Goal: Task Accomplishment & Management: Use online tool/utility

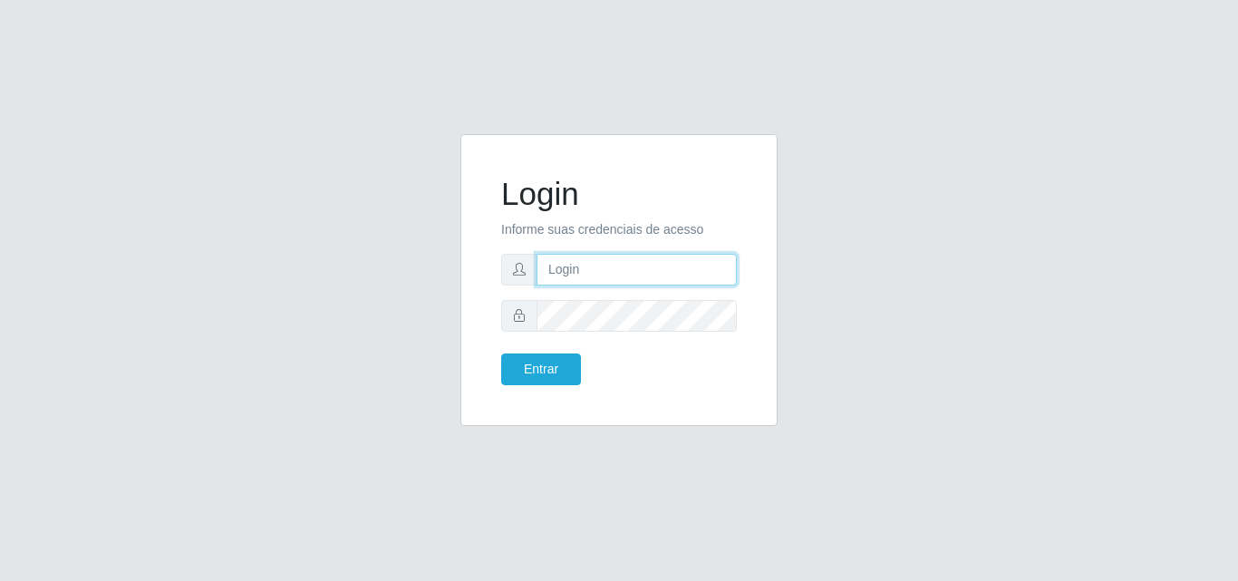
click at [633, 264] on input "text" at bounding box center [637, 270] width 200 height 32
type input "ana@saullus"
click at [1238, 377] on div "Login Informe suas credenciais de acesso [PERSON_NAME] Entrar" at bounding box center [619, 290] width 1238 height 581
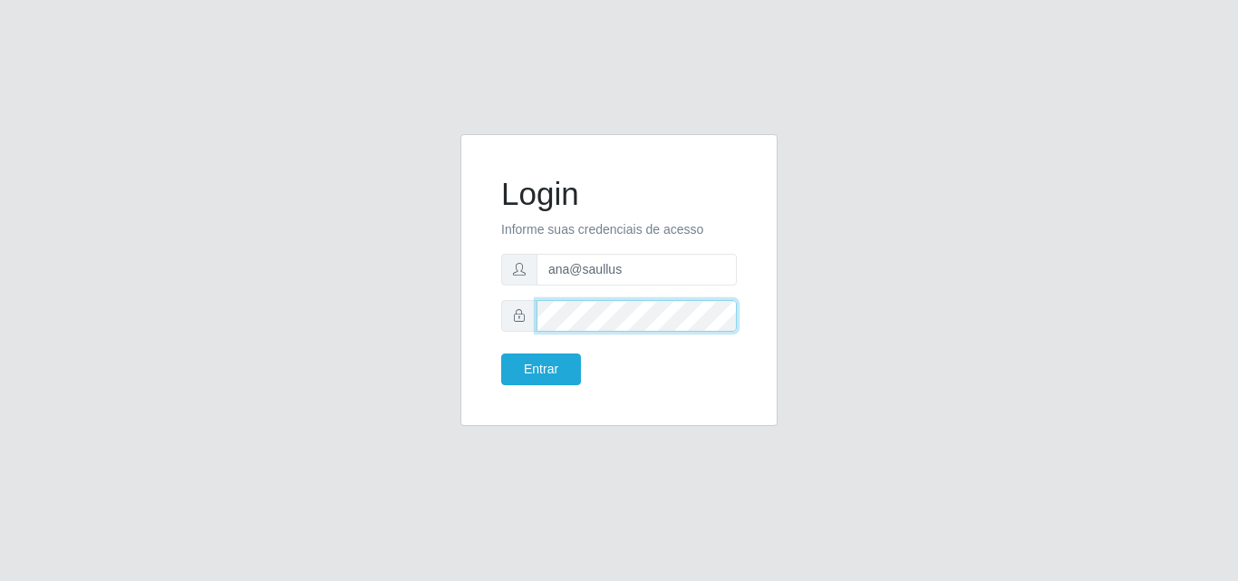
click at [501, 354] on button "Entrar" at bounding box center [541, 370] width 80 height 32
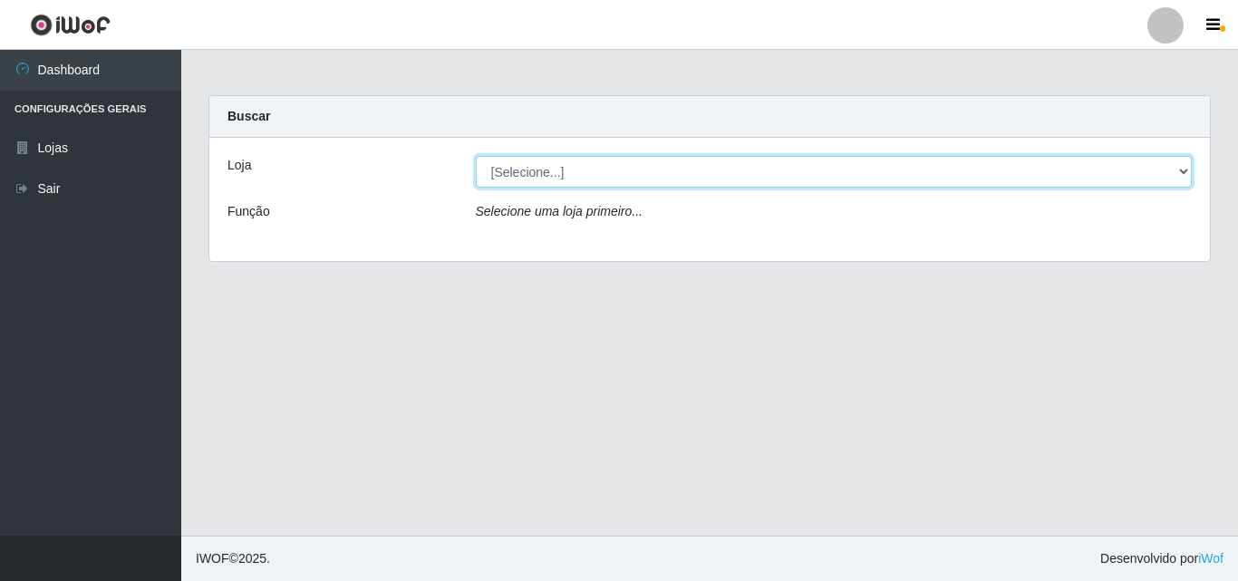
click at [1185, 167] on select "[Selecione...] Saullus Supermercados" at bounding box center [834, 172] width 717 height 32
select select "423"
click at [476, 156] on select "[Selecione...] Saullus Supermercados" at bounding box center [834, 172] width 717 height 32
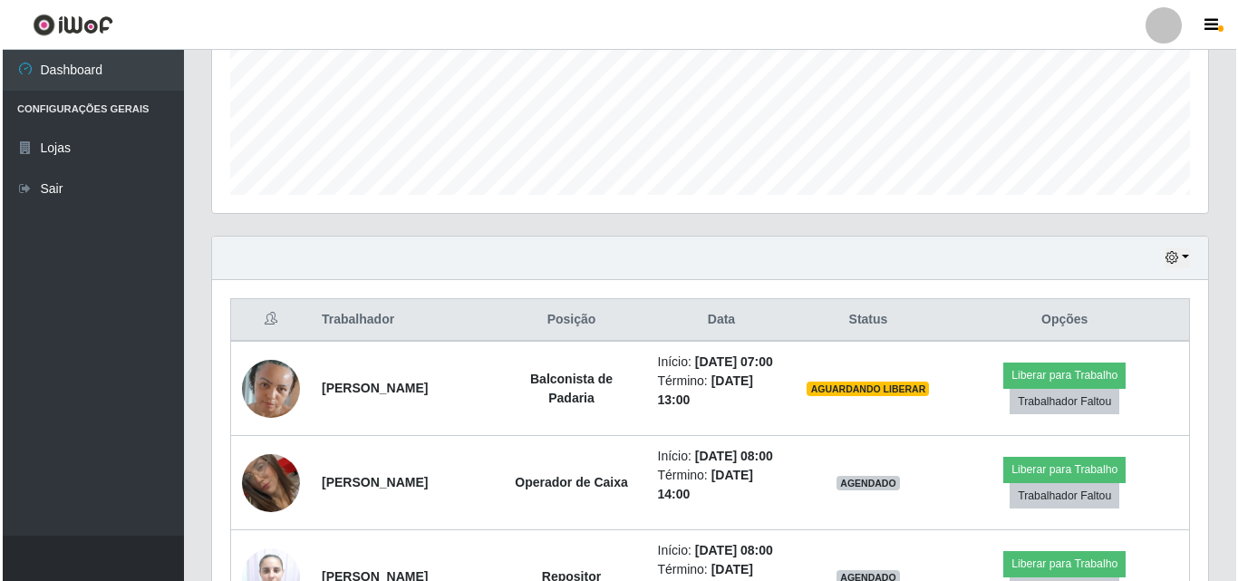
scroll to position [544, 0]
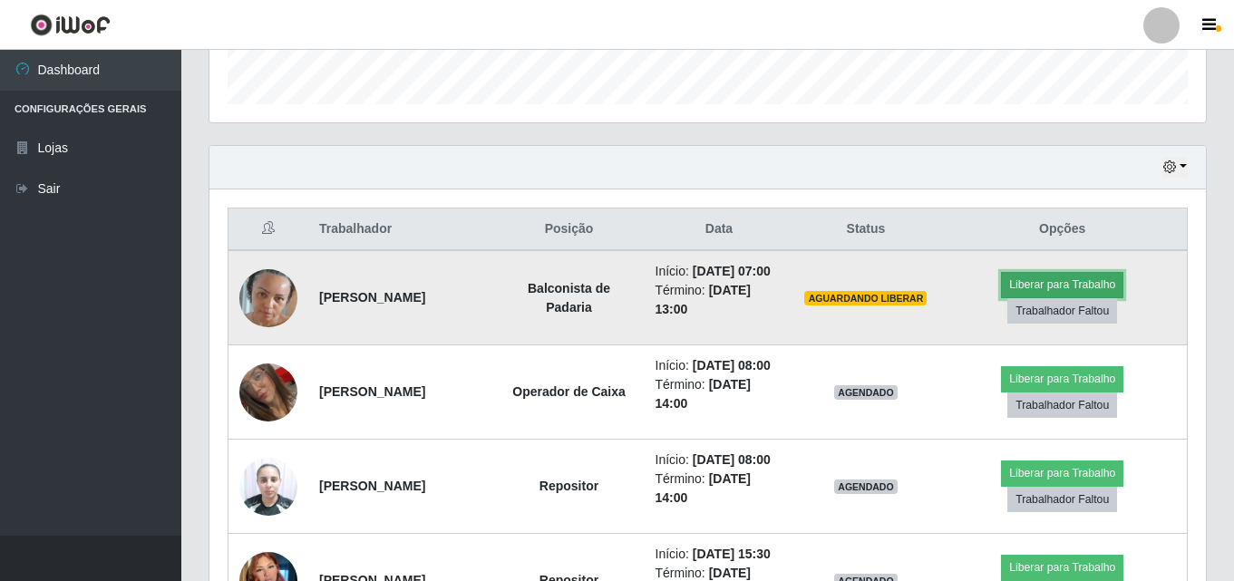
click at [1064, 277] on button "Liberar para Trabalho" at bounding box center [1062, 284] width 122 height 25
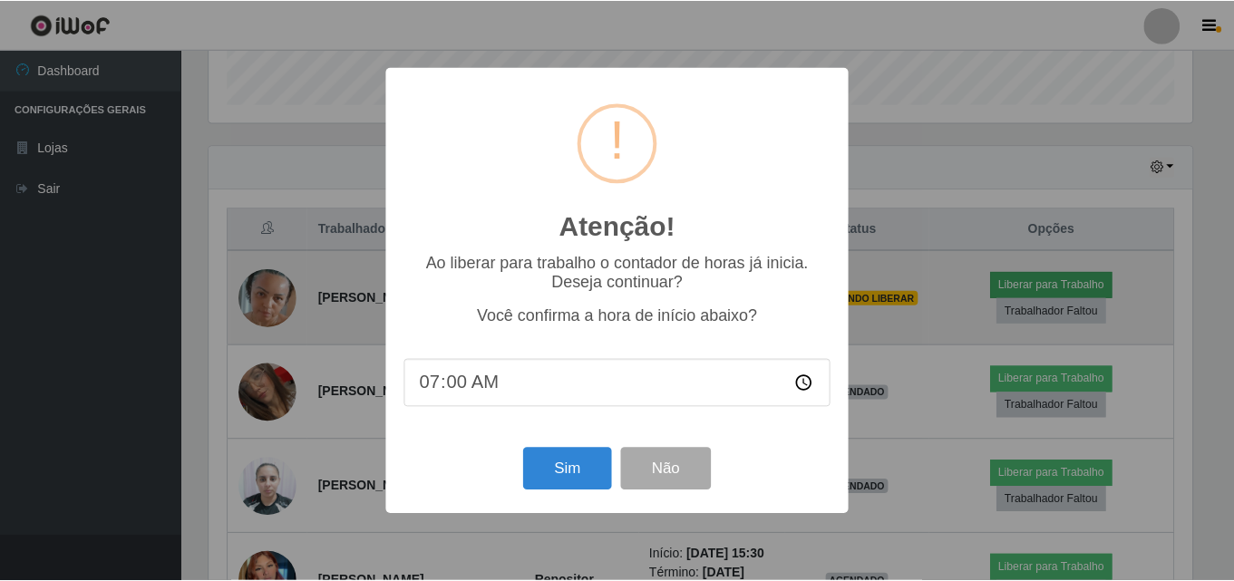
scroll to position [376, 987]
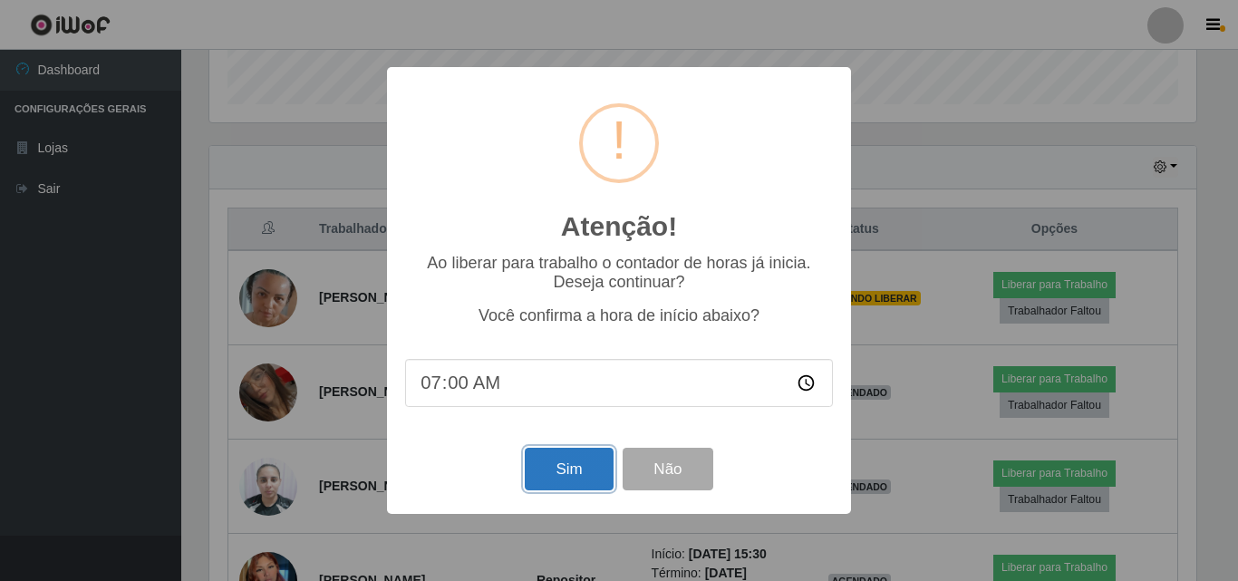
click at [541, 475] on button "Sim" at bounding box center [569, 469] width 88 height 43
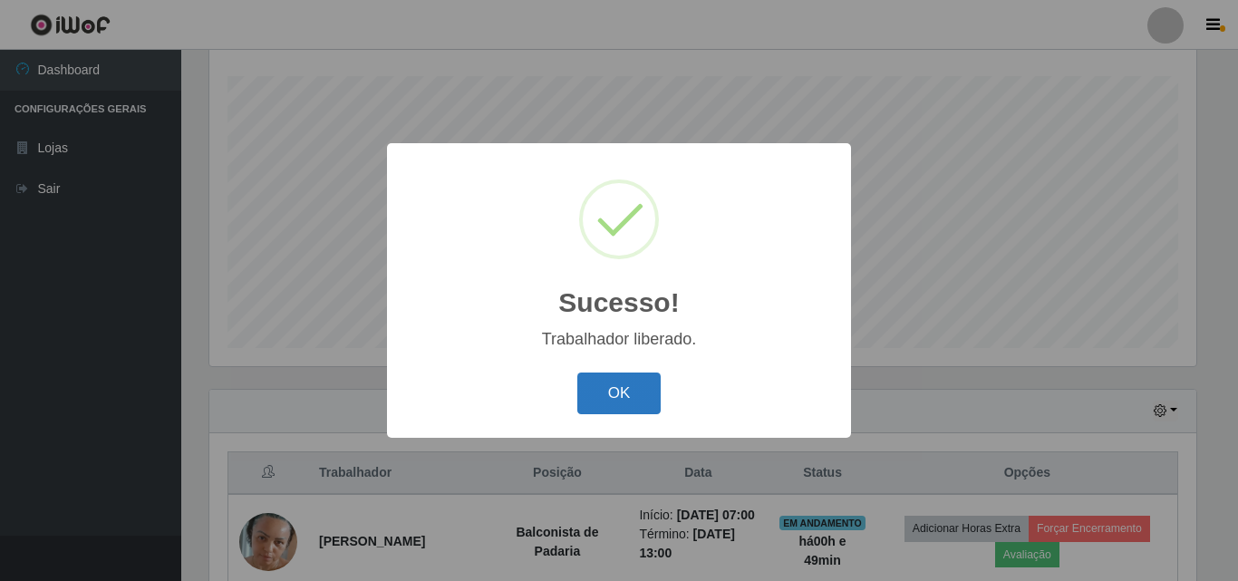
click at [613, 399] on button "OK" at bounding box center [620, 394] width 84 height 43
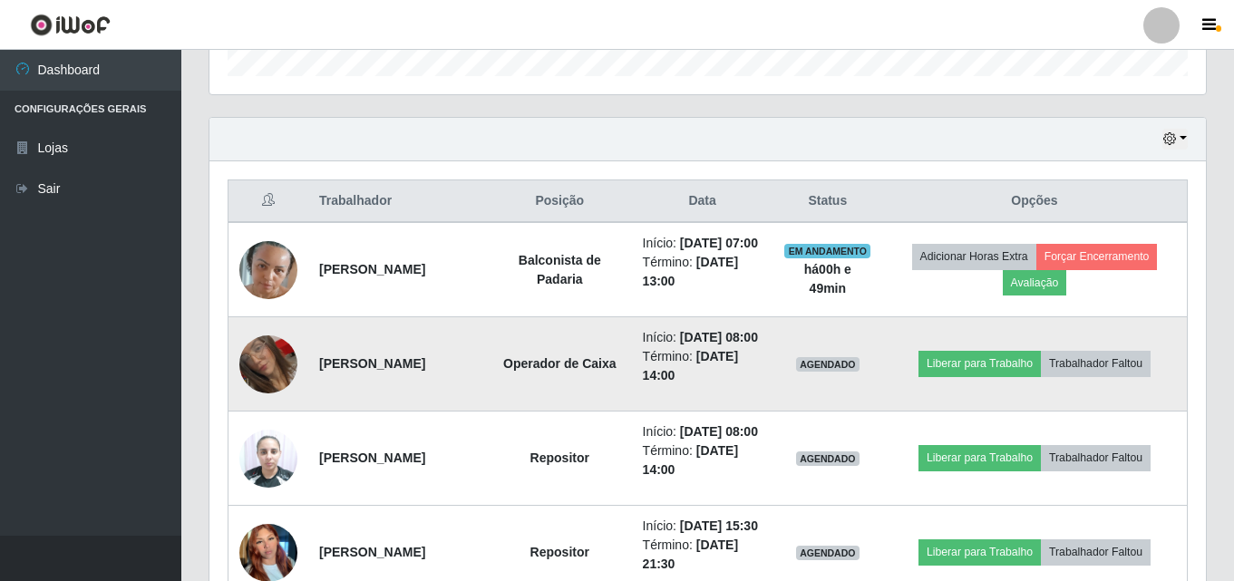
scroll to position [663, 0]
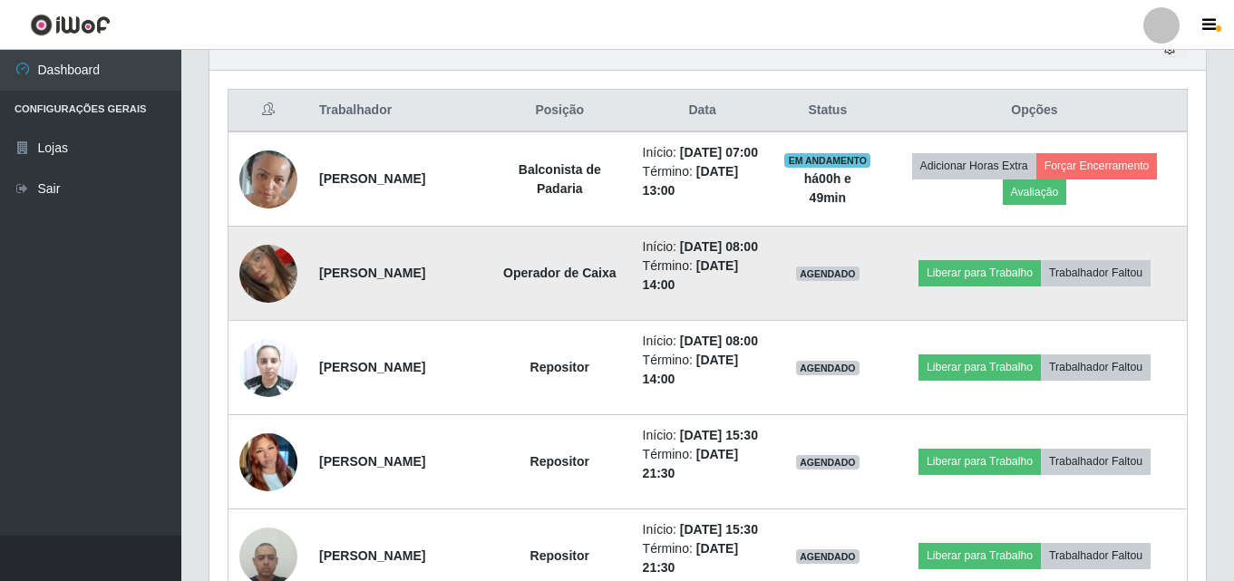
click at [295, 316] on td at bounding box center [268, 274] width 81 height 94
click at [287, 307] on img at bounding box center [268, 273] width 58 height 83
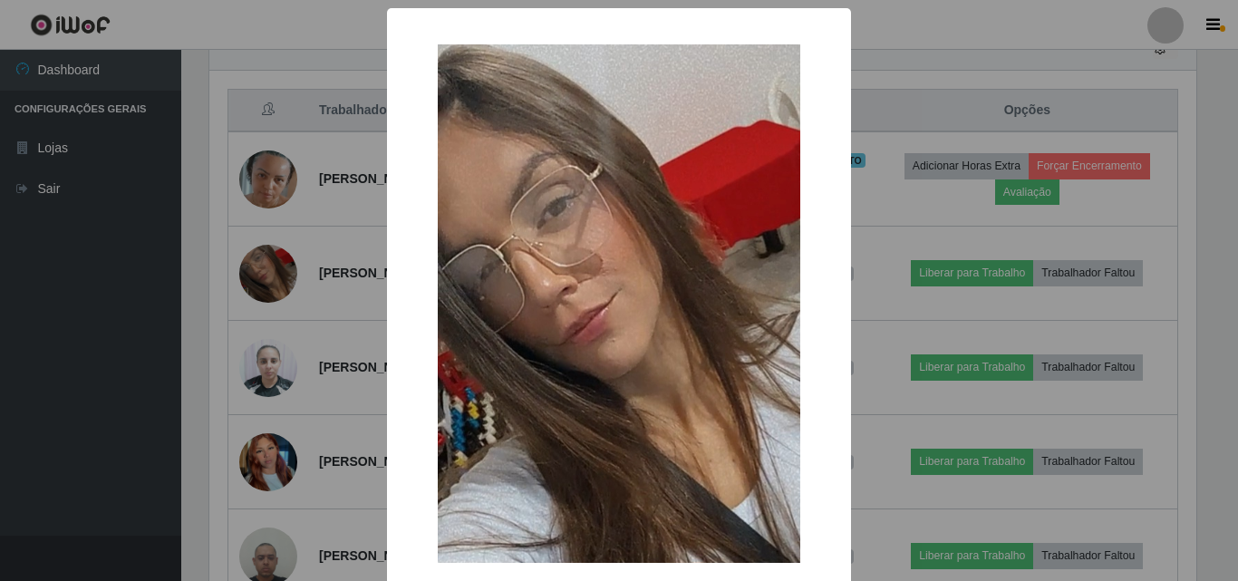
click at [287, 301] on div "× OK Cancel" at bounding box center [619, 290] width 1238 height 581
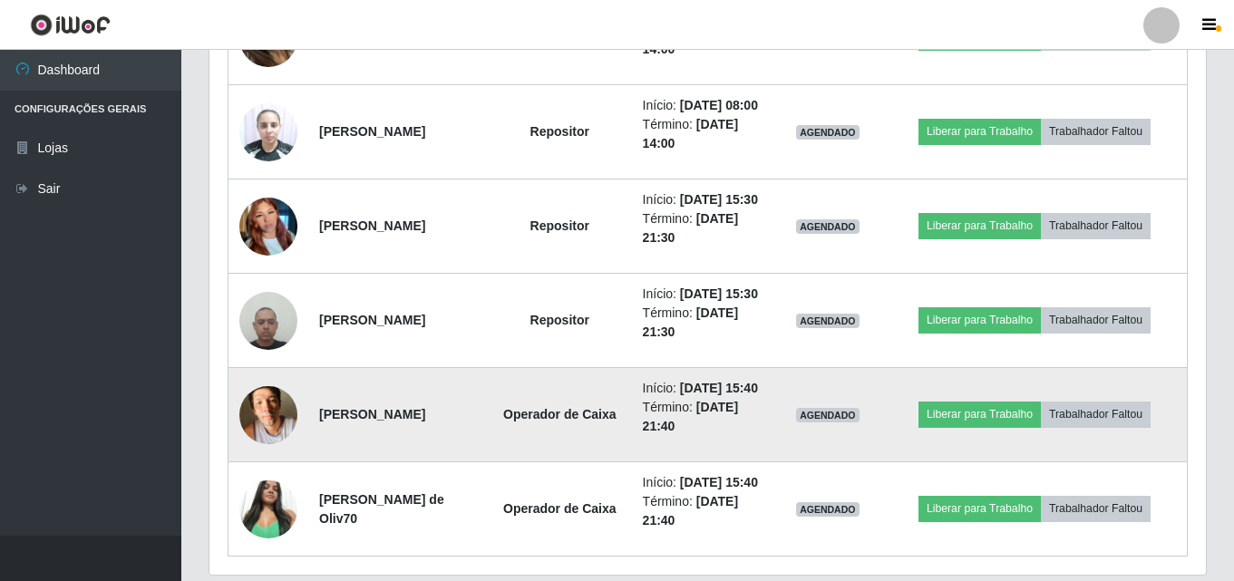
scroll to position [821, 0]
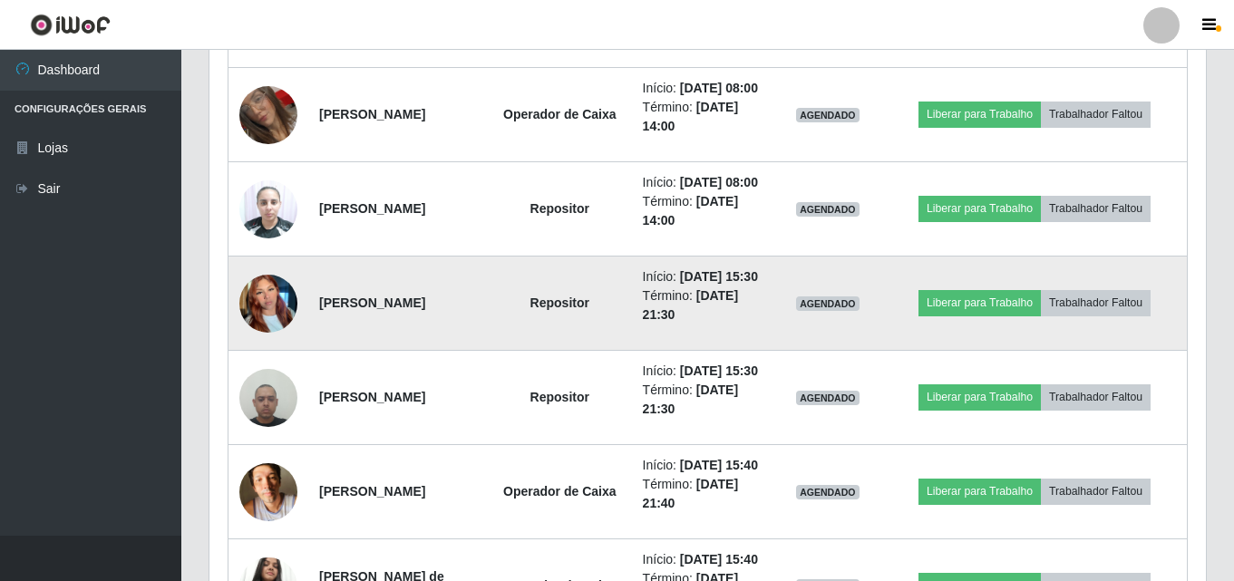
click at [270, 342] on img at bounding box center [268, 303] width 58 height 77
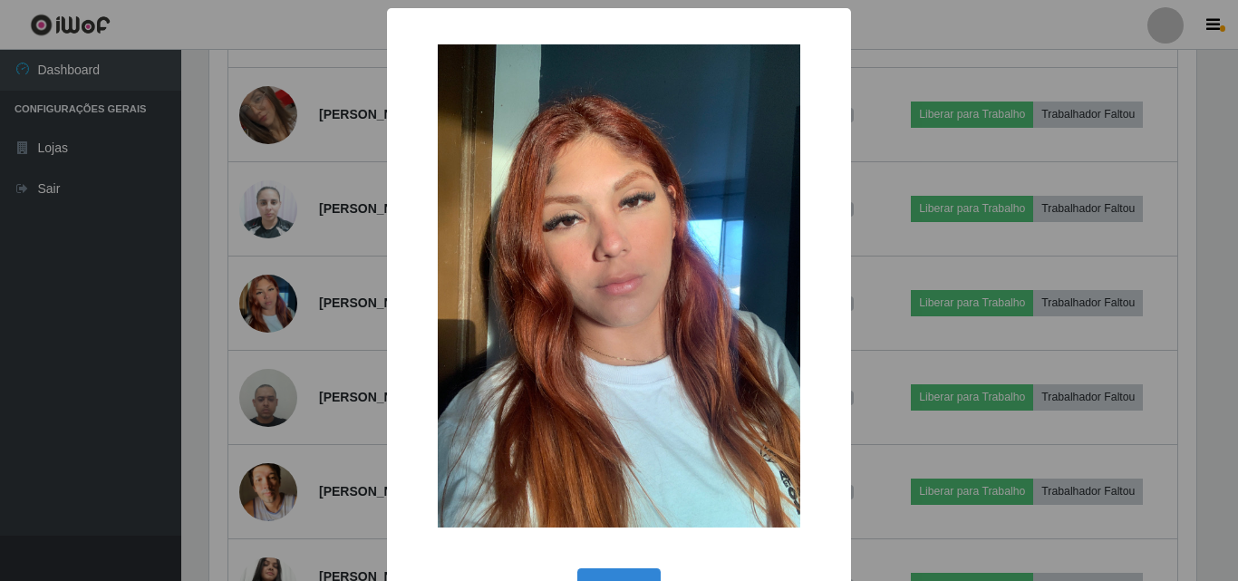
click at [268, 496] on div "× OK Cancel" at bounding box center [619, 290] width 1238 height 581
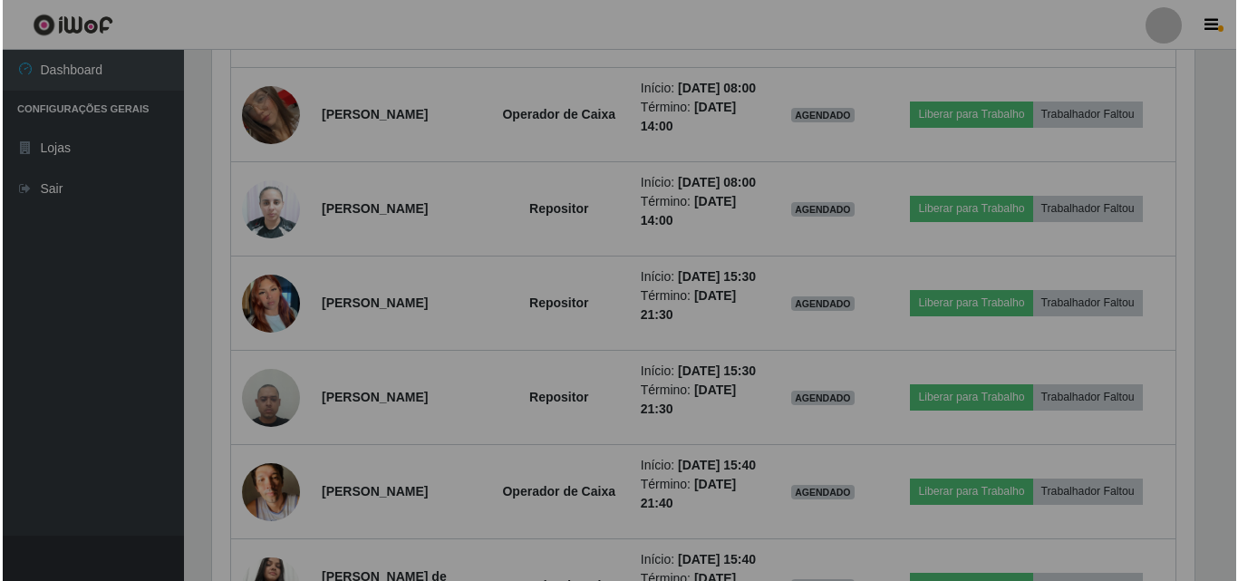
scroll to position [376, 996]
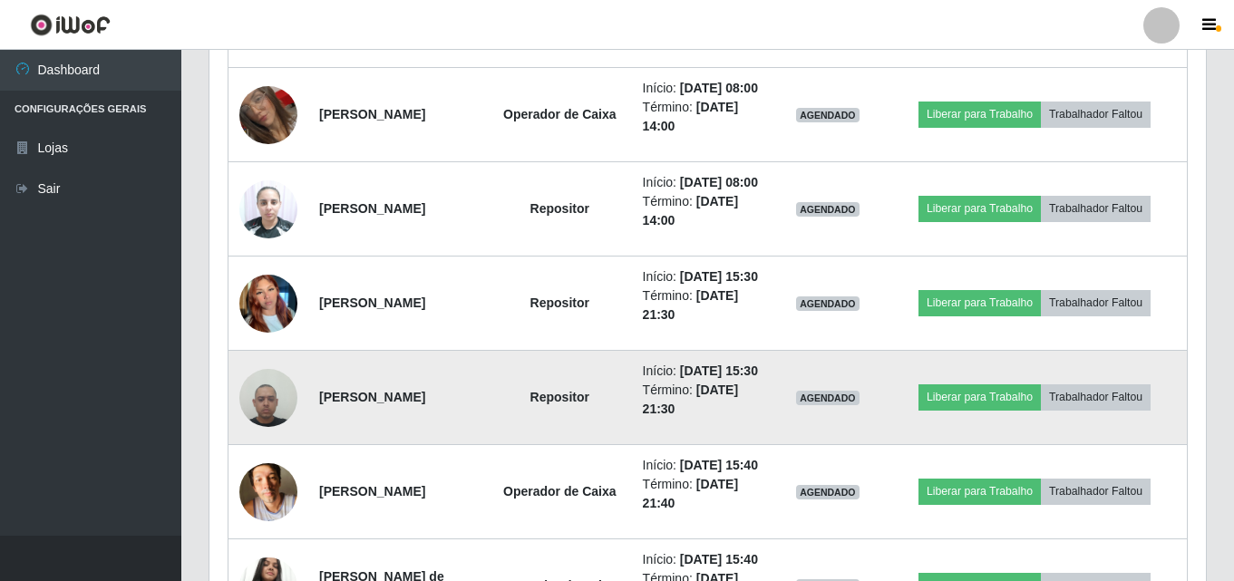
click at [268, 436] on img at bounding box center [268, 397] width 58 height 77
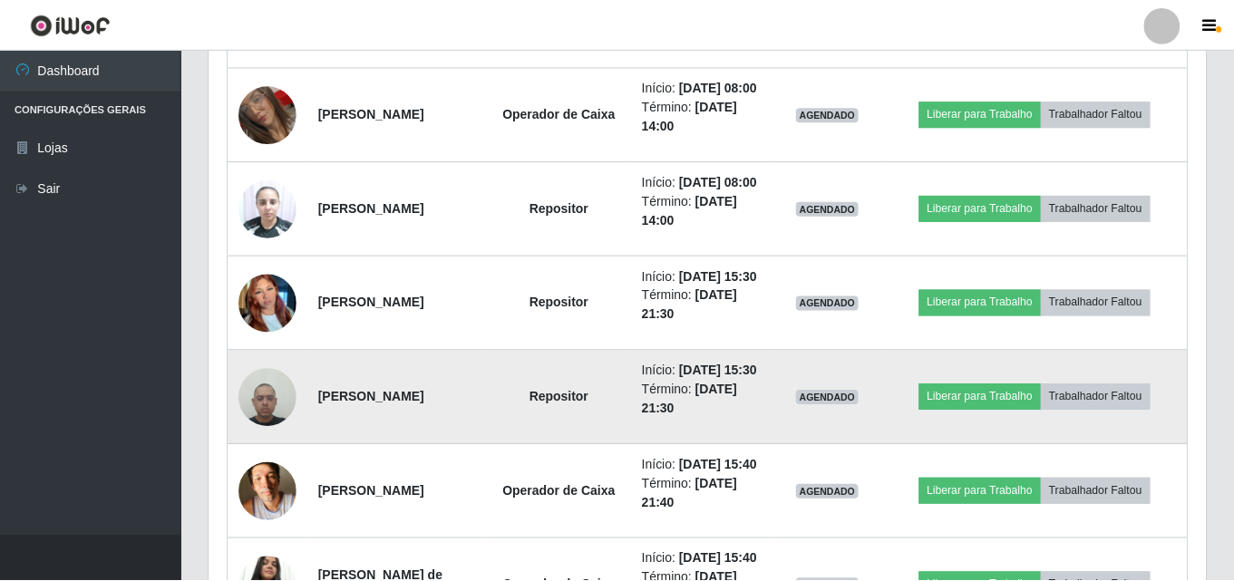
scroll to position [376, 987]
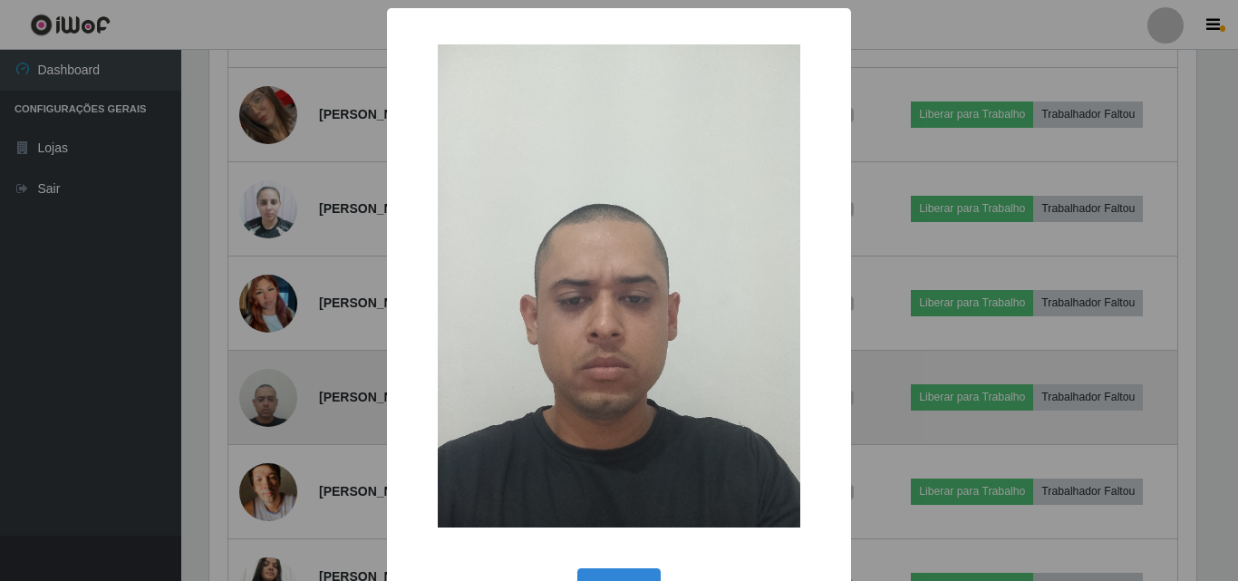
click at [268, 493] on div "× OK Cancel" at bounding box center [619, 290] width 1238 height 581
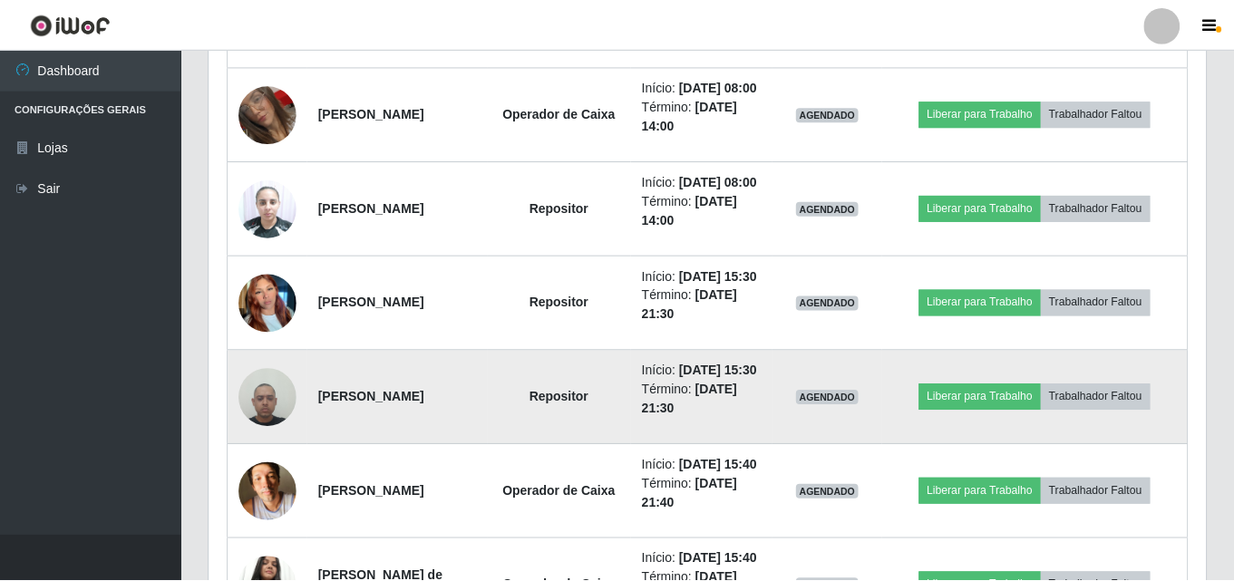
scroll to position [376, 996]
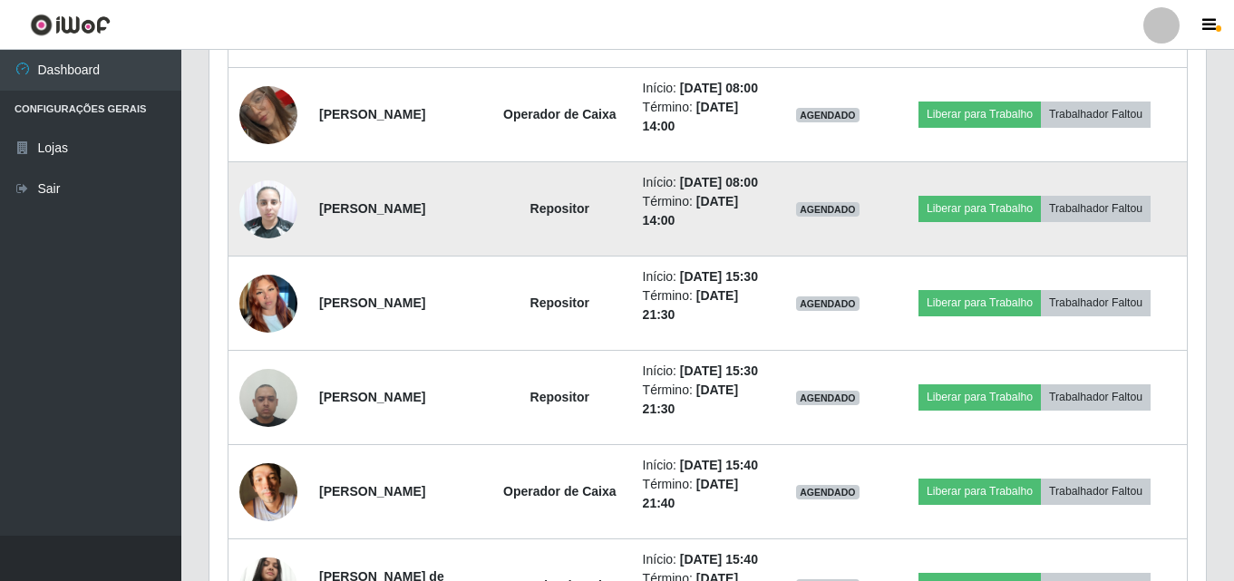
click at [252, 248] on img at bounding box center [268, 208] width 58 height 77
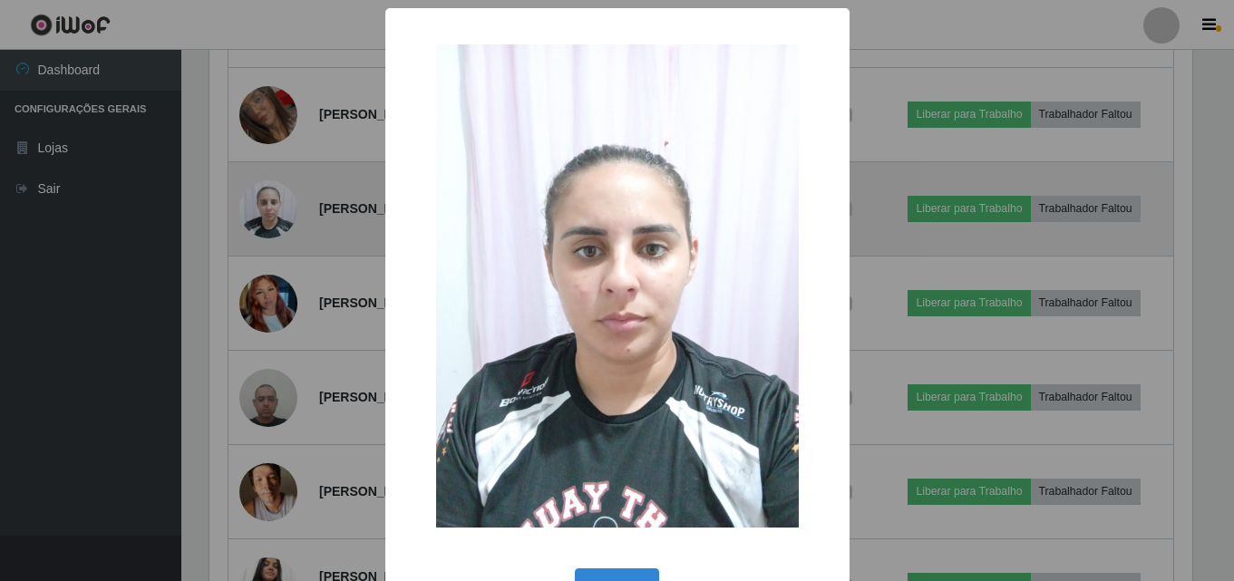
scroll to position [376, 987]
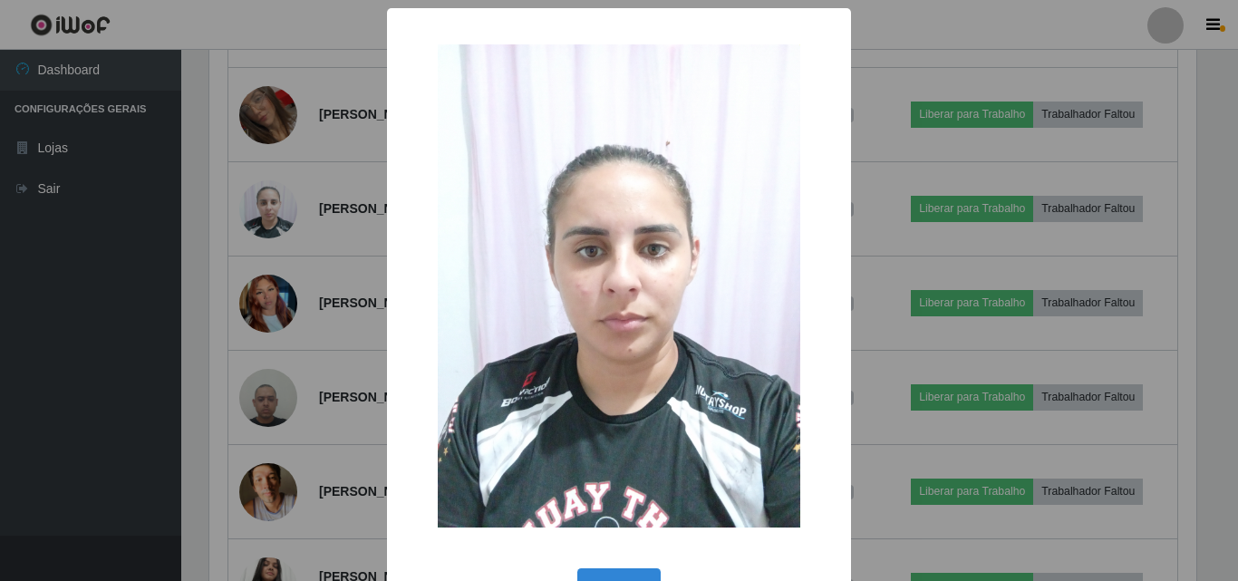
click at [265, 482] on div "× OK Cancel" at bounding box center [619, 290] width 1238 height 581
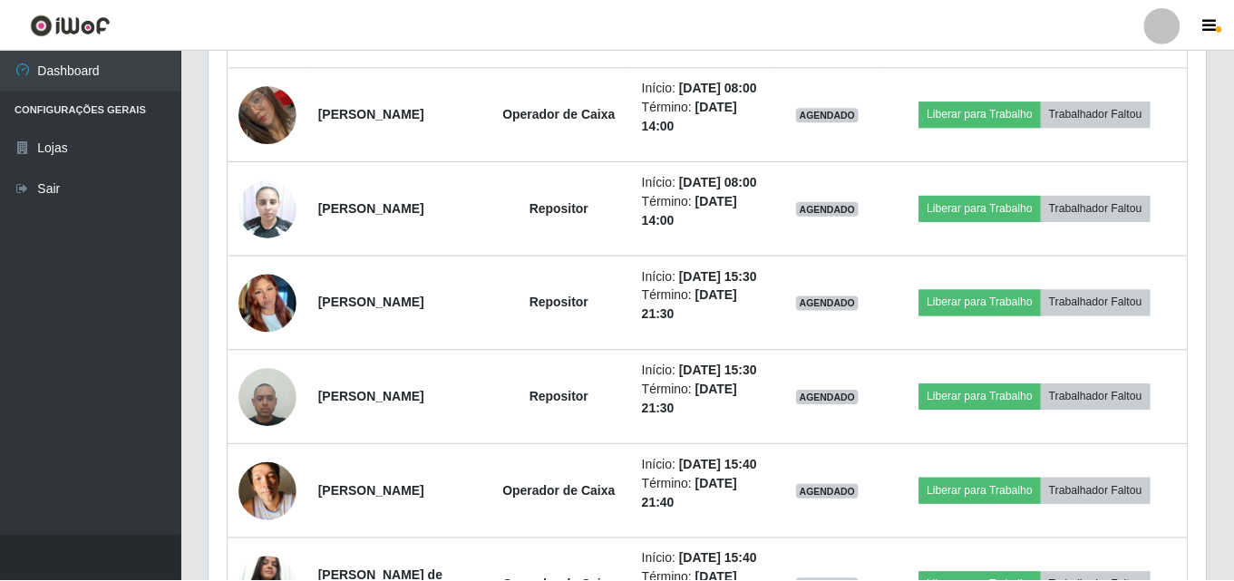
scroll to position [376, 996]
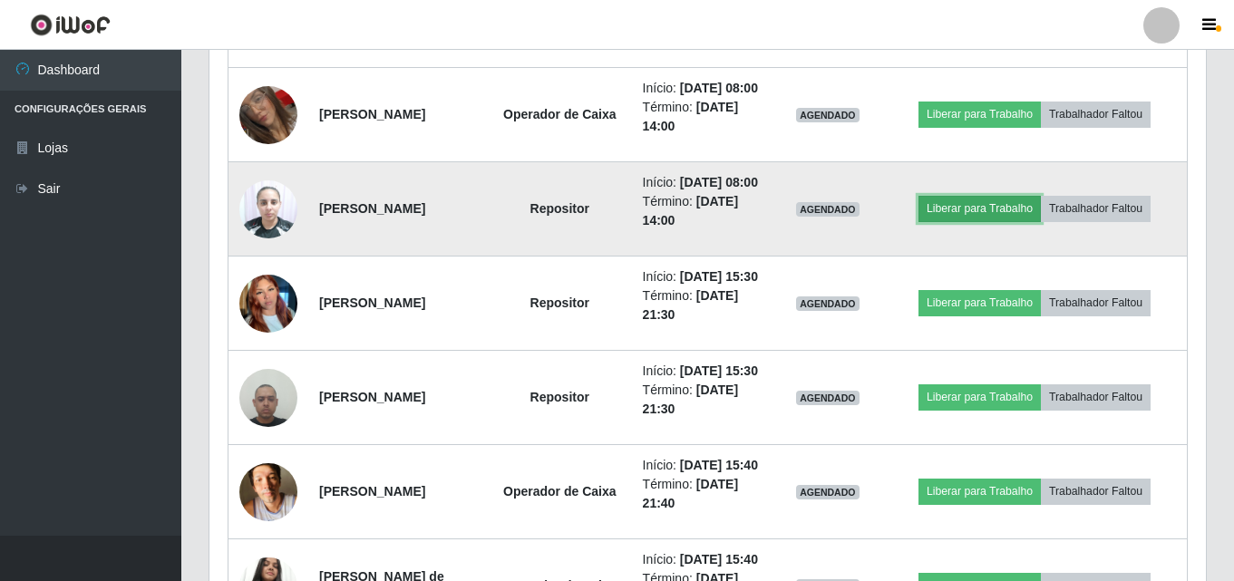
click at [1006, 221] on button "Liberar para Trabalho" at bounding box center [979, 208] width 122 height 25
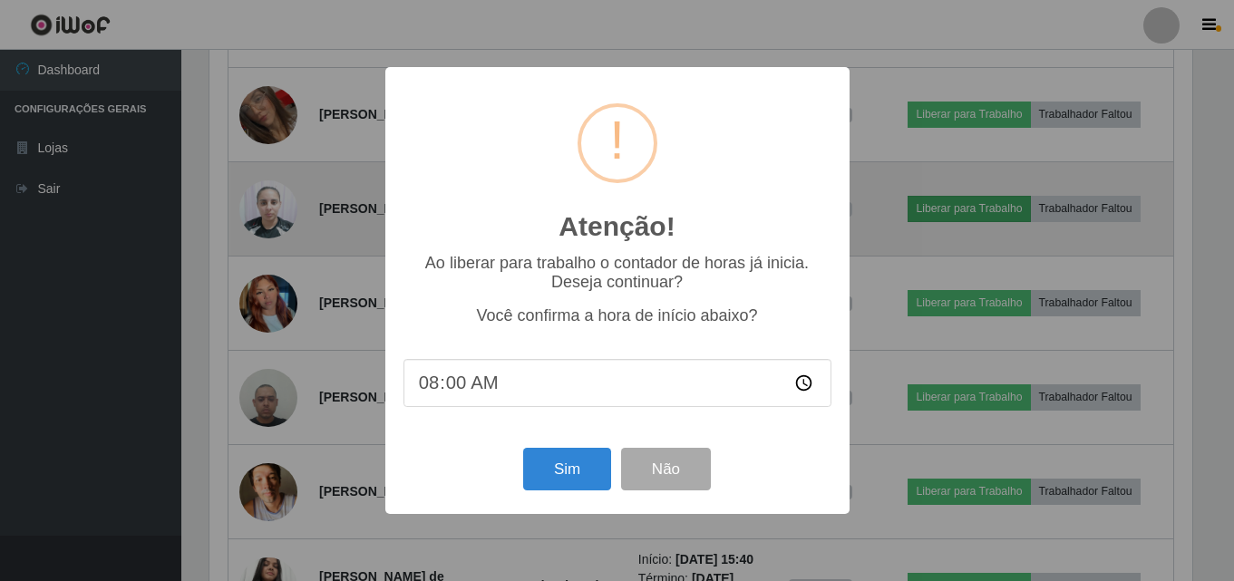
scroll to position [376, 987]
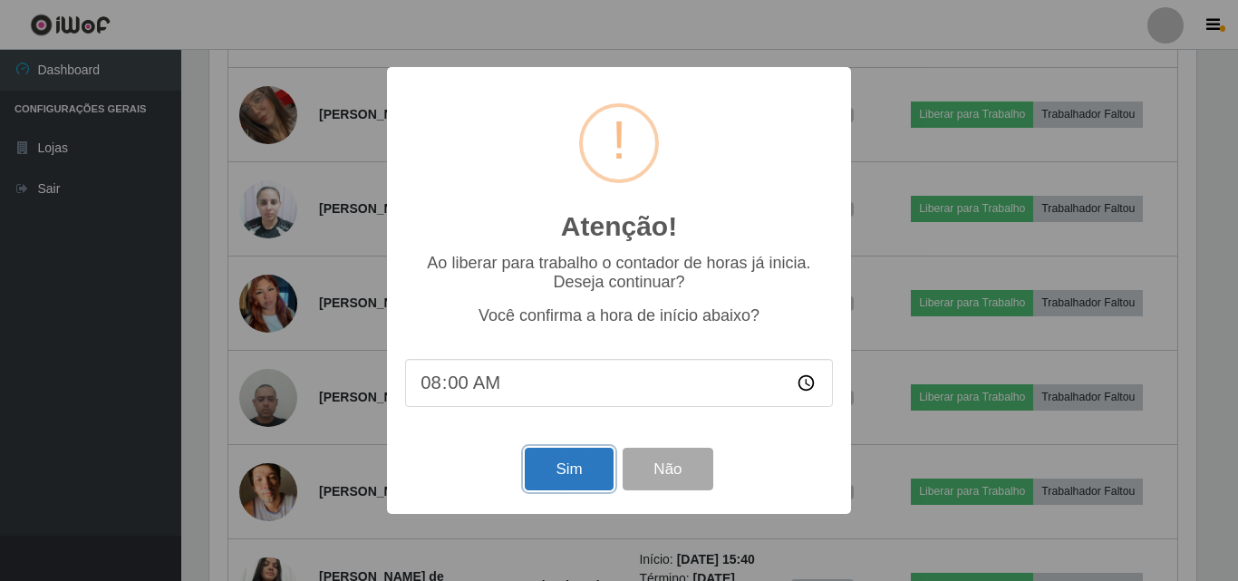
click at [564, 474] on button "Sim" at bounding box center [569, 469] width 88 height 43
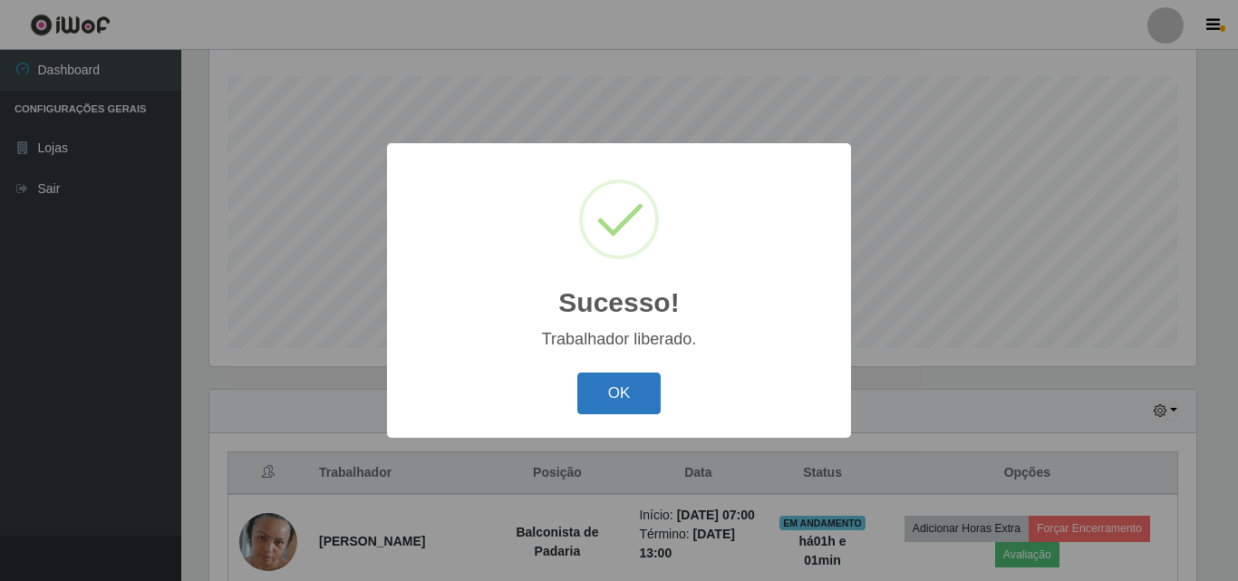
click at [626, 393] on button "OK" at bounding box center [620, 394] width 84 height 43
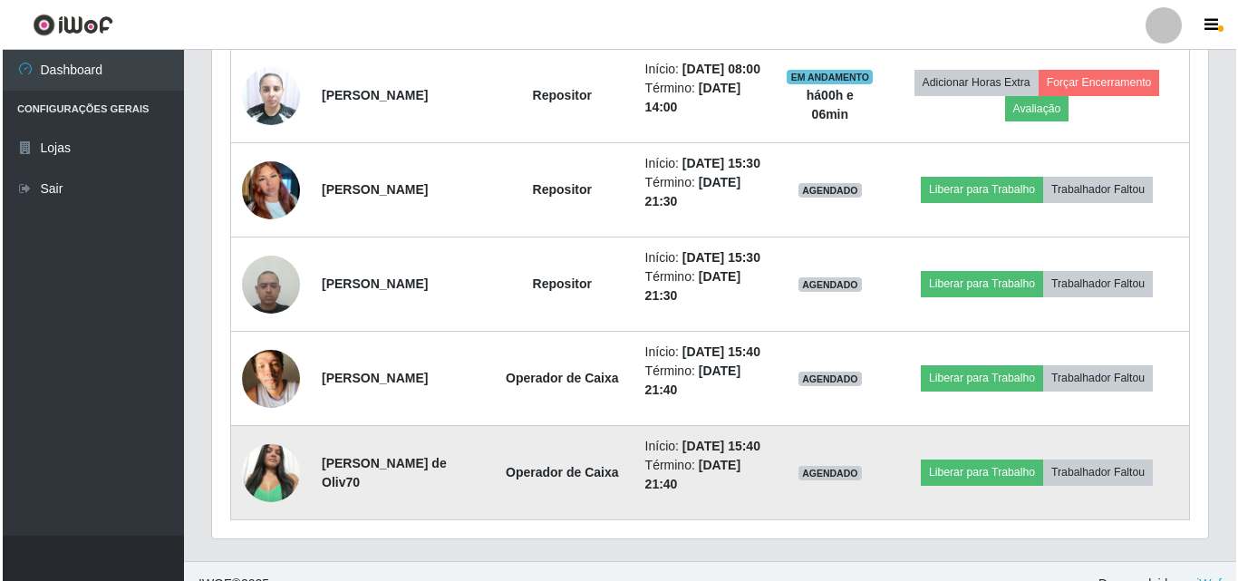
scroll to position [1025, 0]
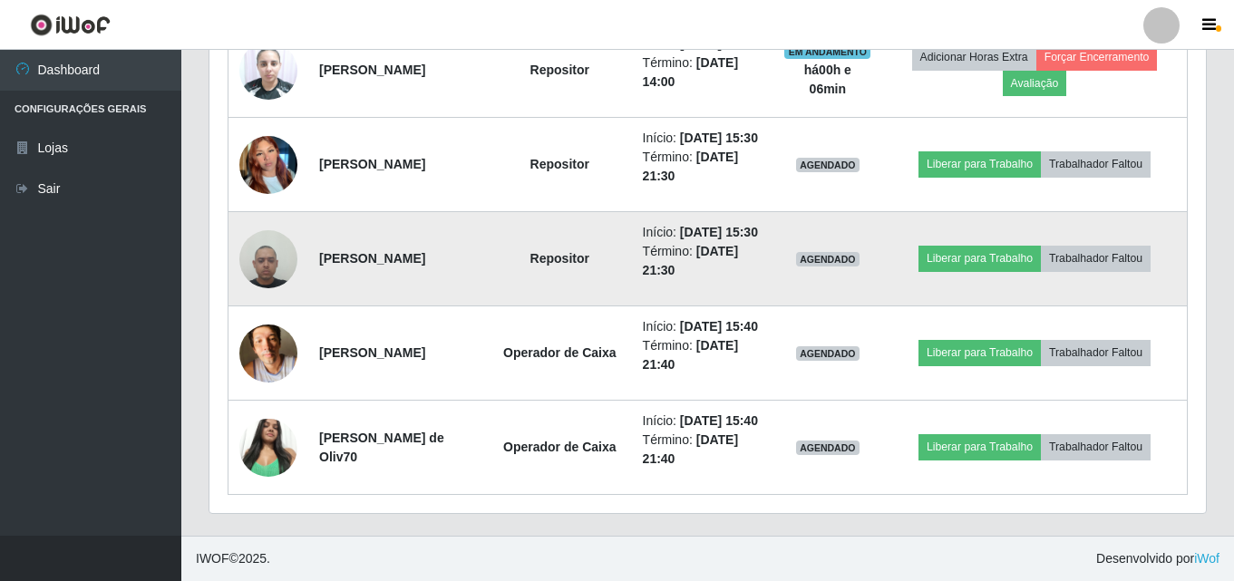
click at [265, 271] on img at bounding box center [268, 258] width 58 height 77
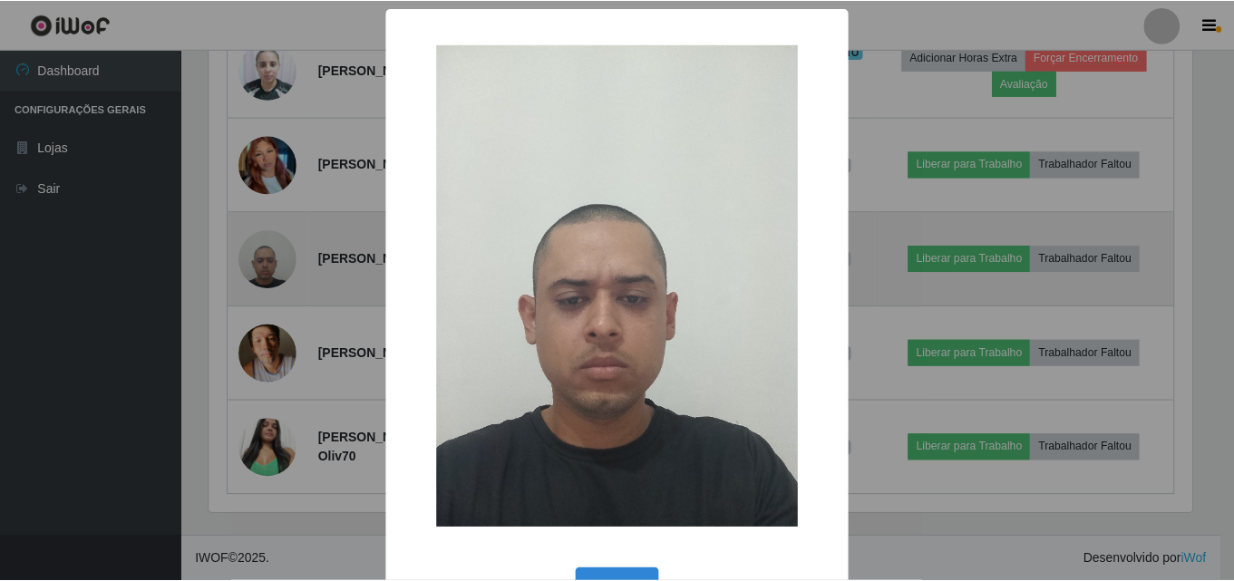
scroll to position [376, 987]
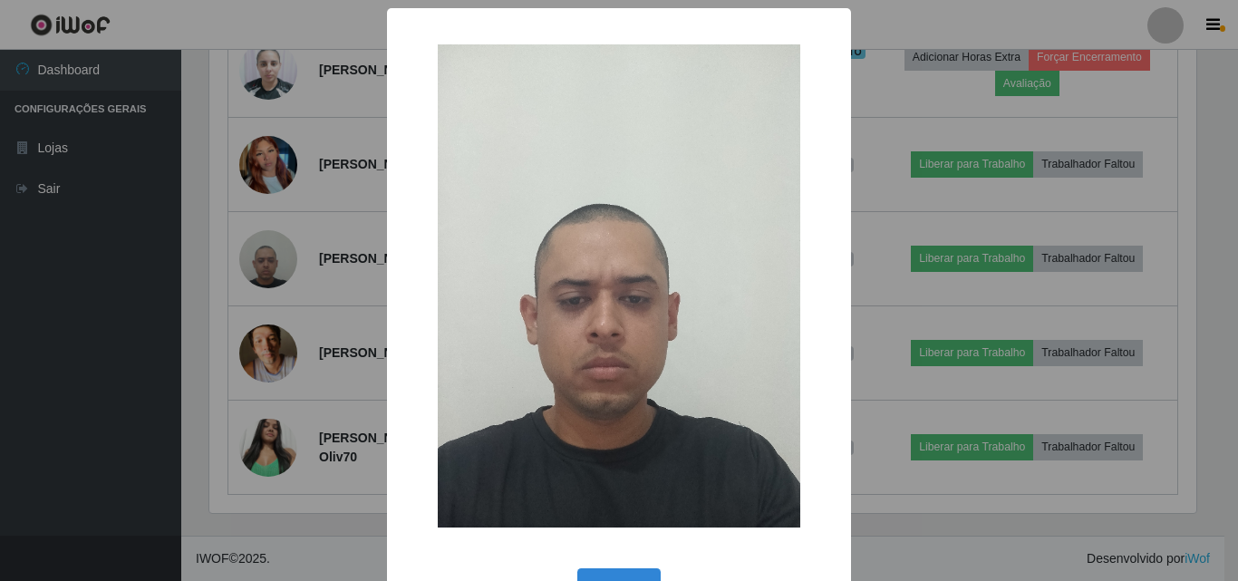
click at [266, 270] on div "× OK Cancel" at bounding box center [619, 290] width 1238 height 581
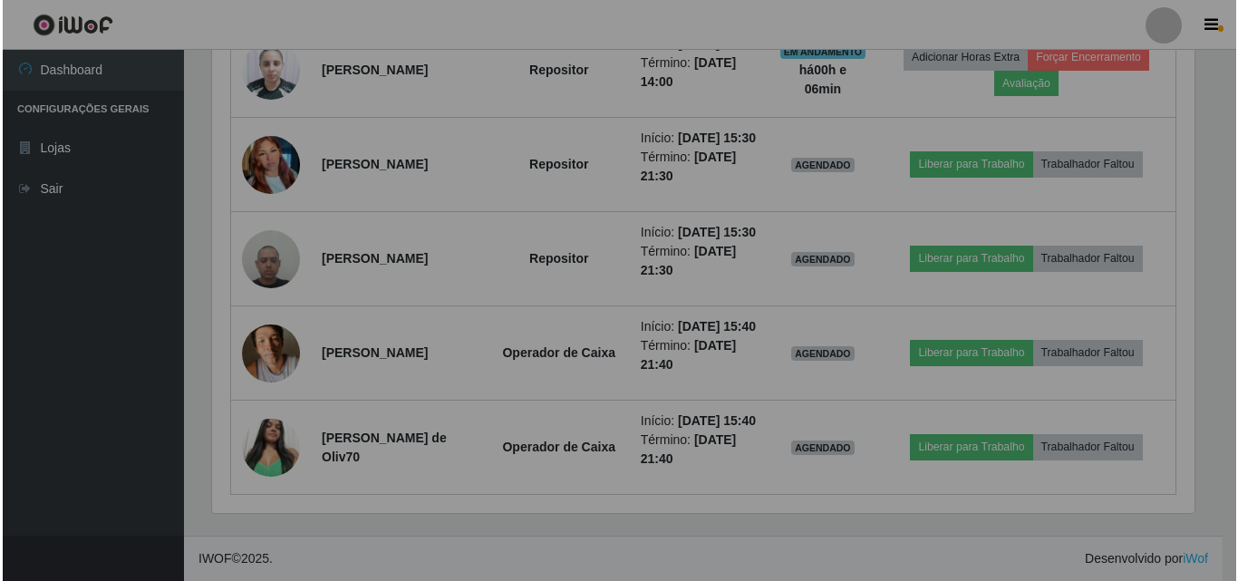
scroll to position [376, 996]
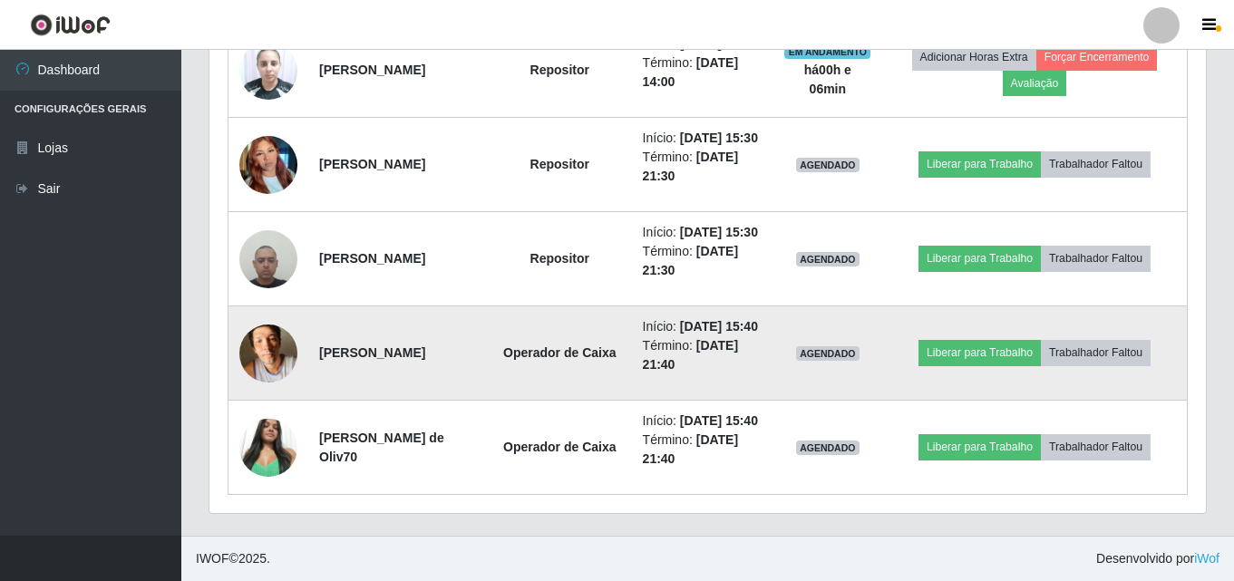
click at [253, 392] on img at bounding box center [268, 353] width 58 height 77
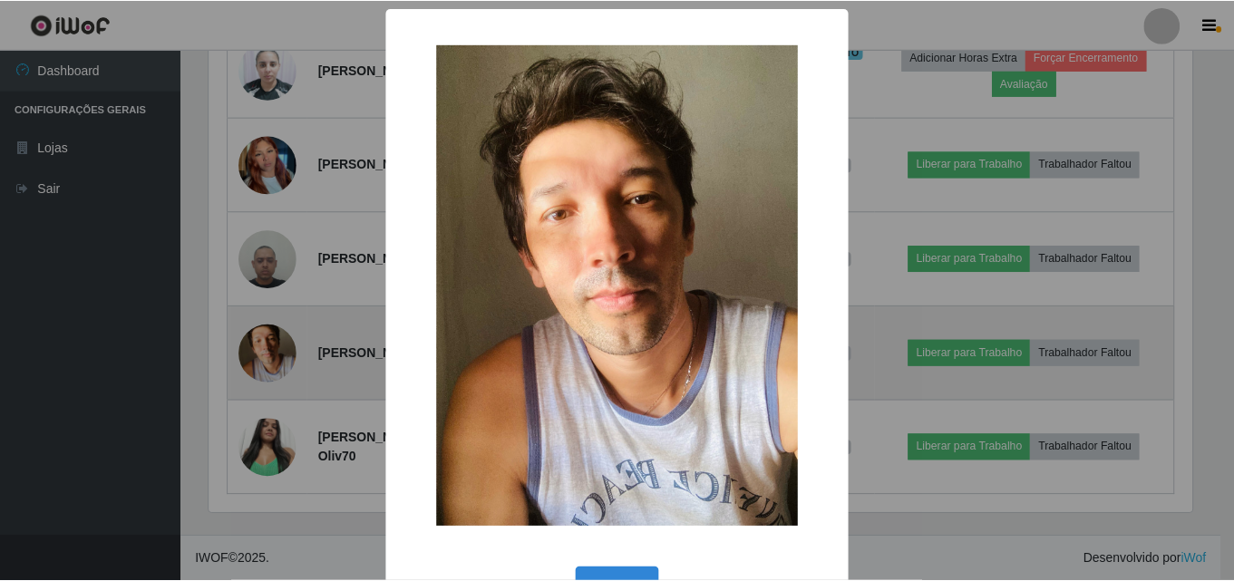
scroll to position [376, 987]
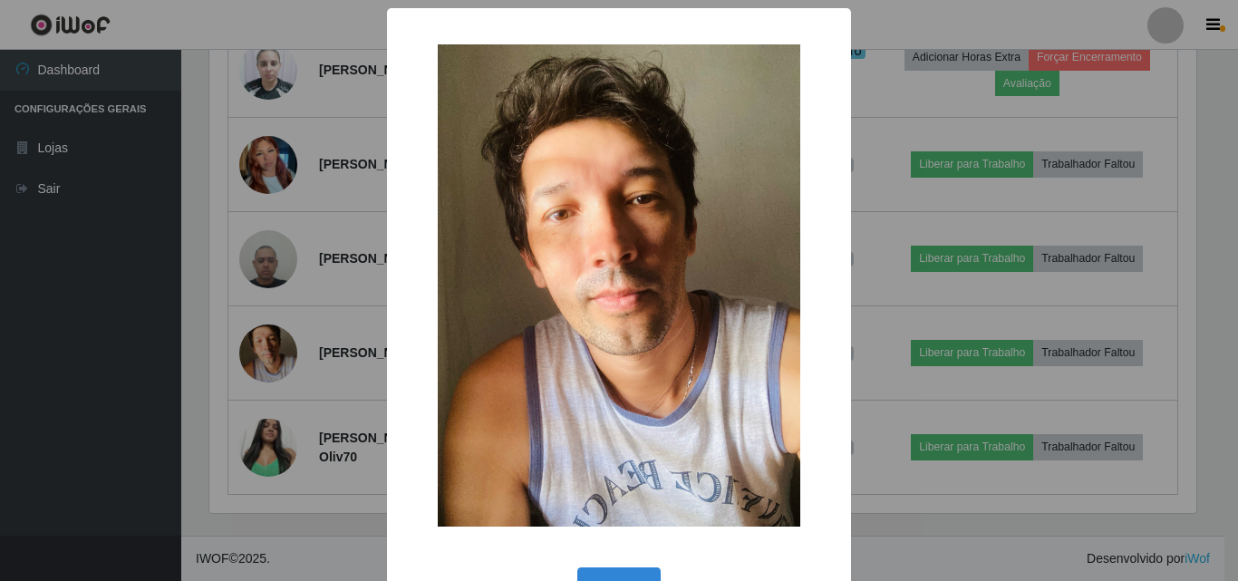
click at [254, 390] on div "× OK Cancel" at bounding box center [619, 290] width 1238 height 581
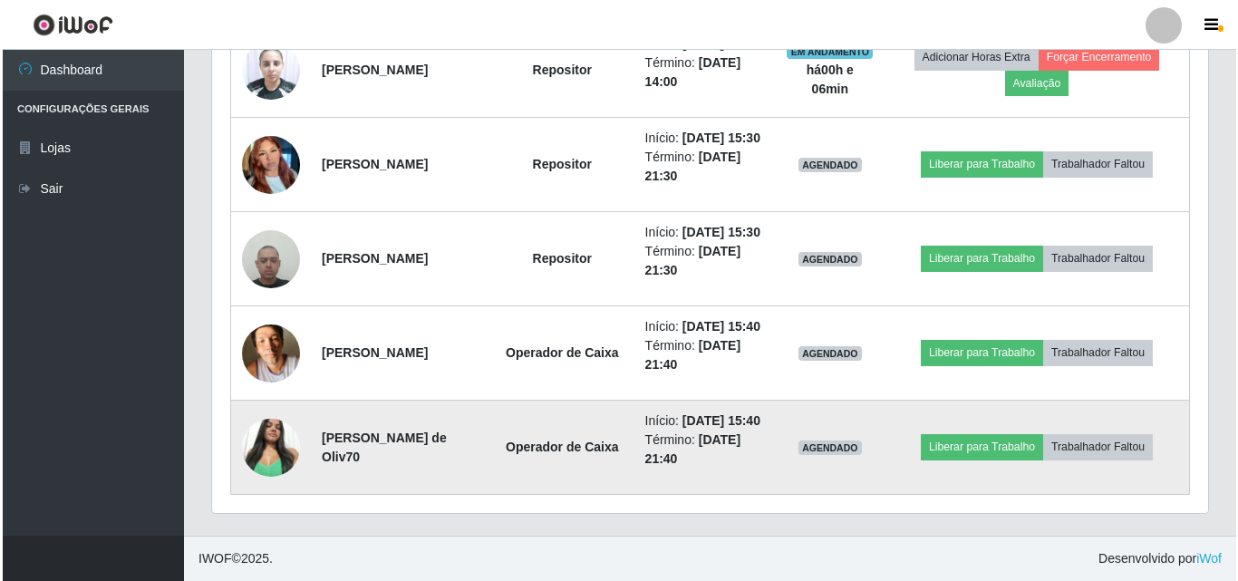
scroll to position [1093, 0]
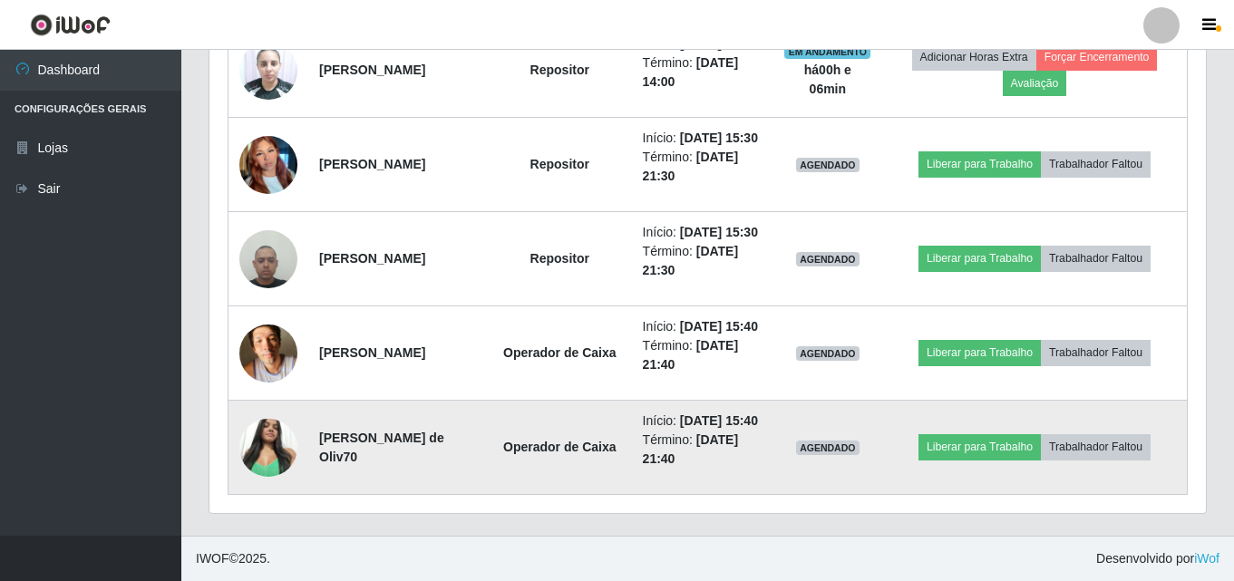
click at [287, 439] on img at bounding box center [268, 447] width 58 height 77
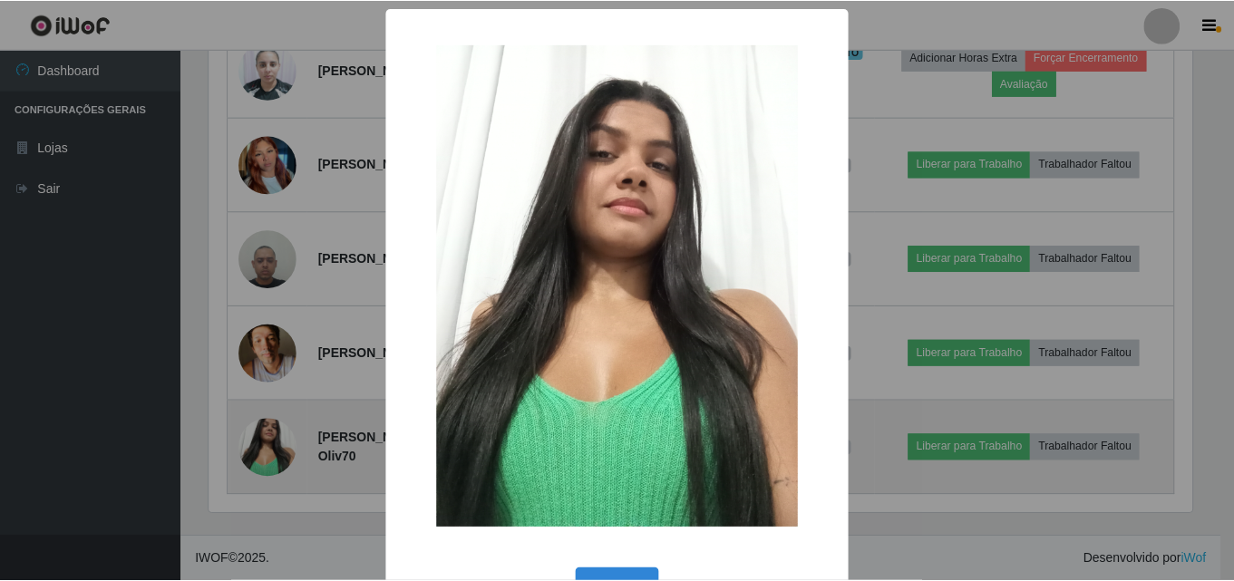
scroll to position [376, 987]
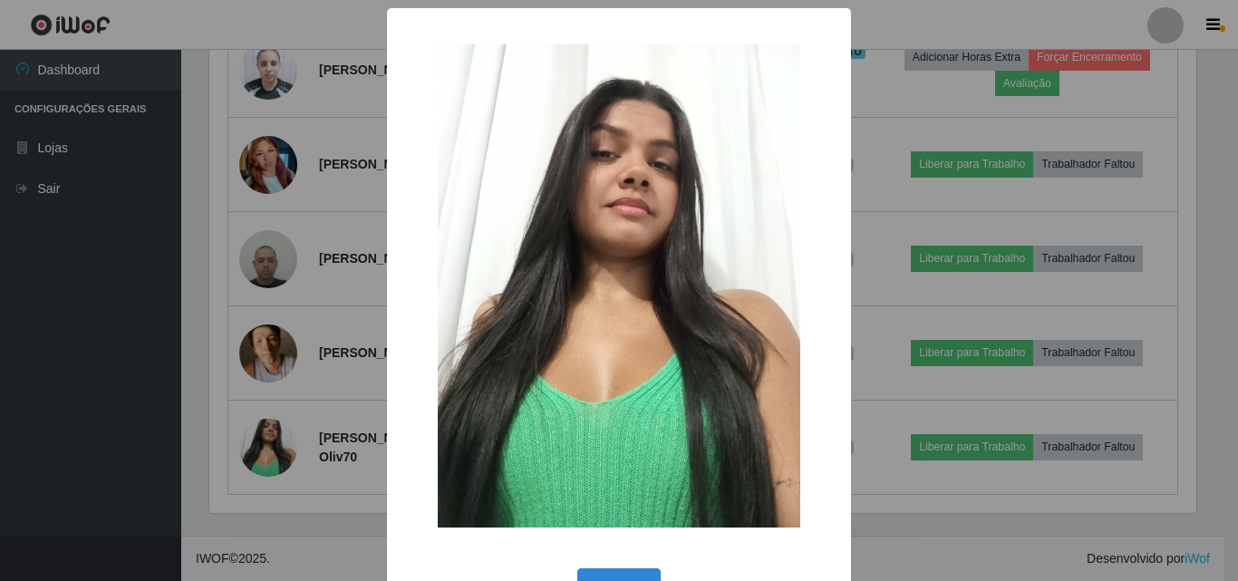
click at [291, 433] on div "× OK Cancel" at bounding box center [619, 290] width 1238 height 581
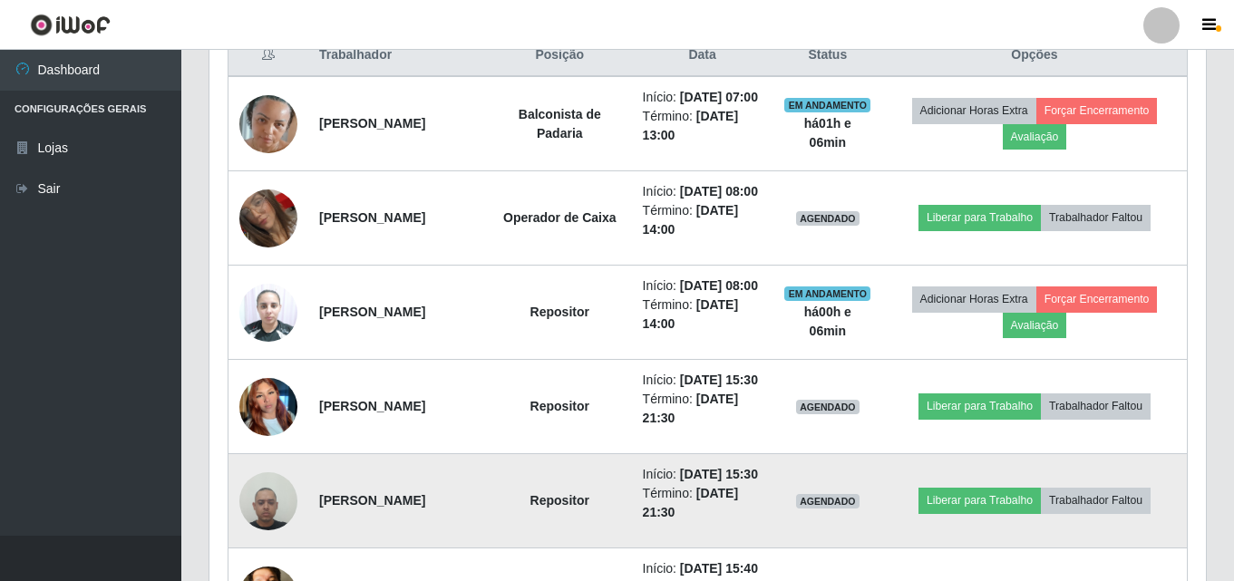
scroll to position [640, 0]
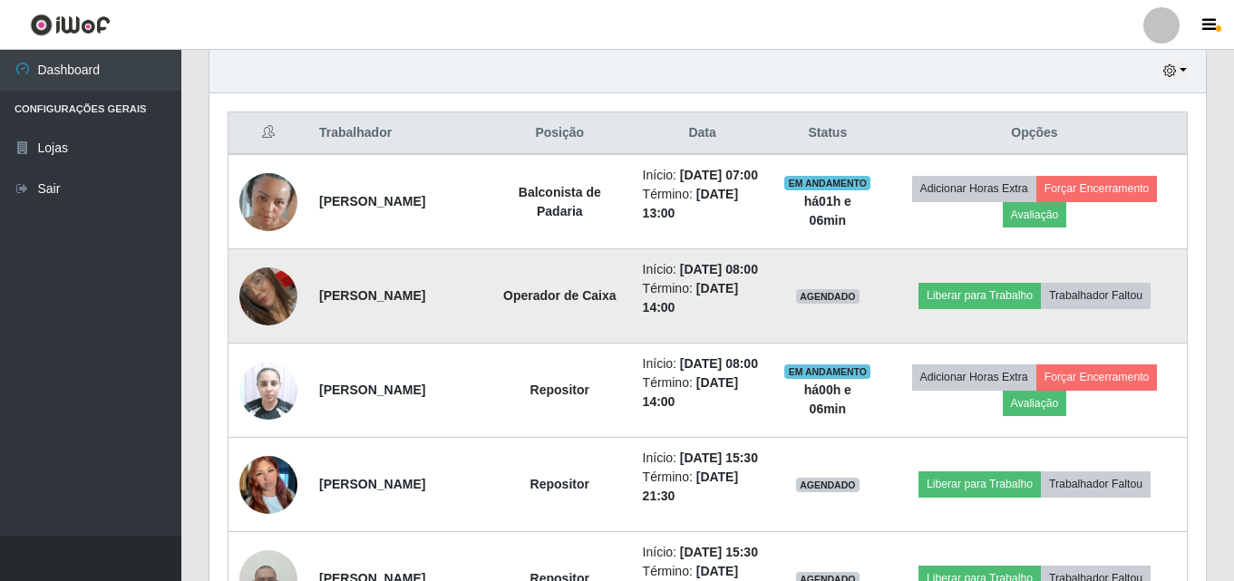
click at [291, 305] on td at bounding box center [268, 296] width 81 height 94
click at [275, 316] on img at bounding box center [268, 296] width 58 height 83
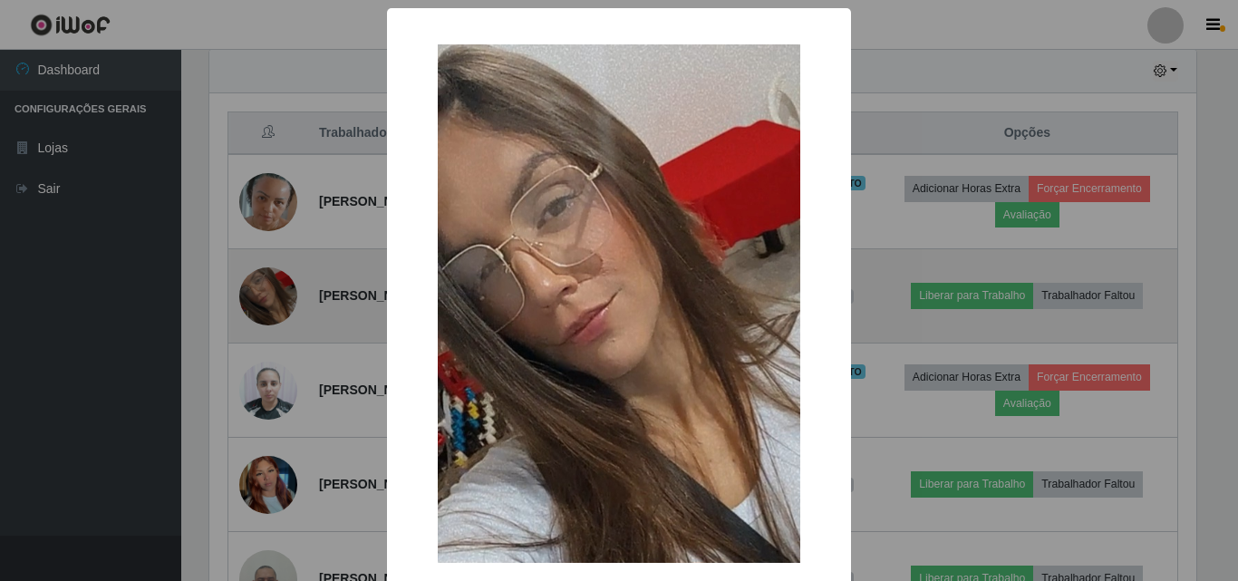
click at [275, 316] on div "× OK Cancel" at bounding box center [619, 290] width 1238 height 581
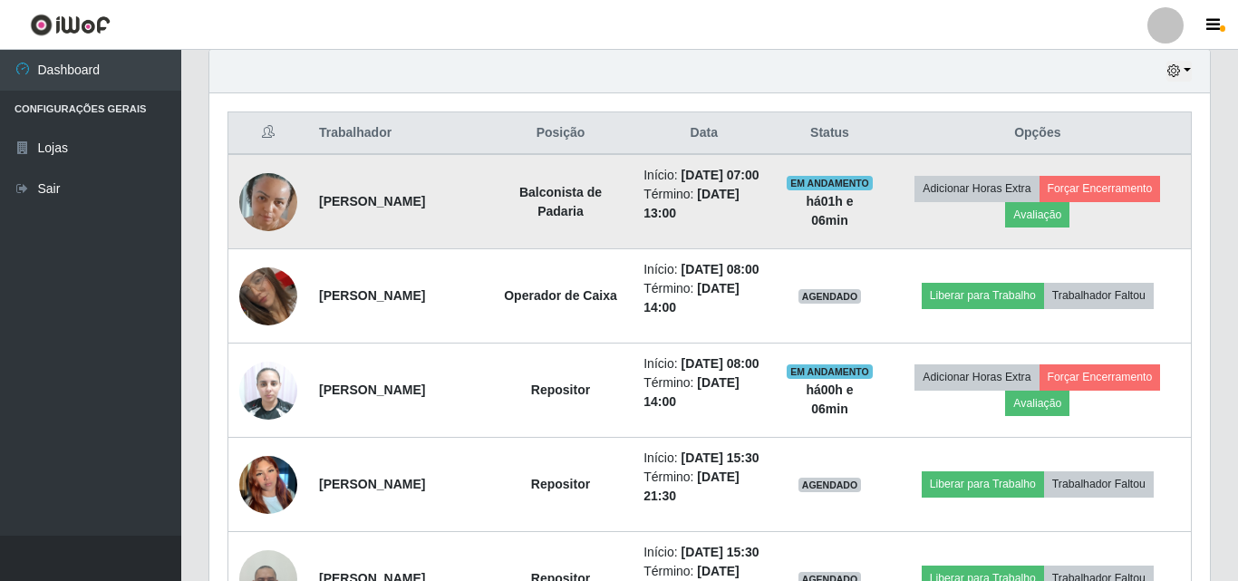
scroll to position [376, 996]
click at [263, 182] on img at bounding box center [268, 201] width 58 height 95
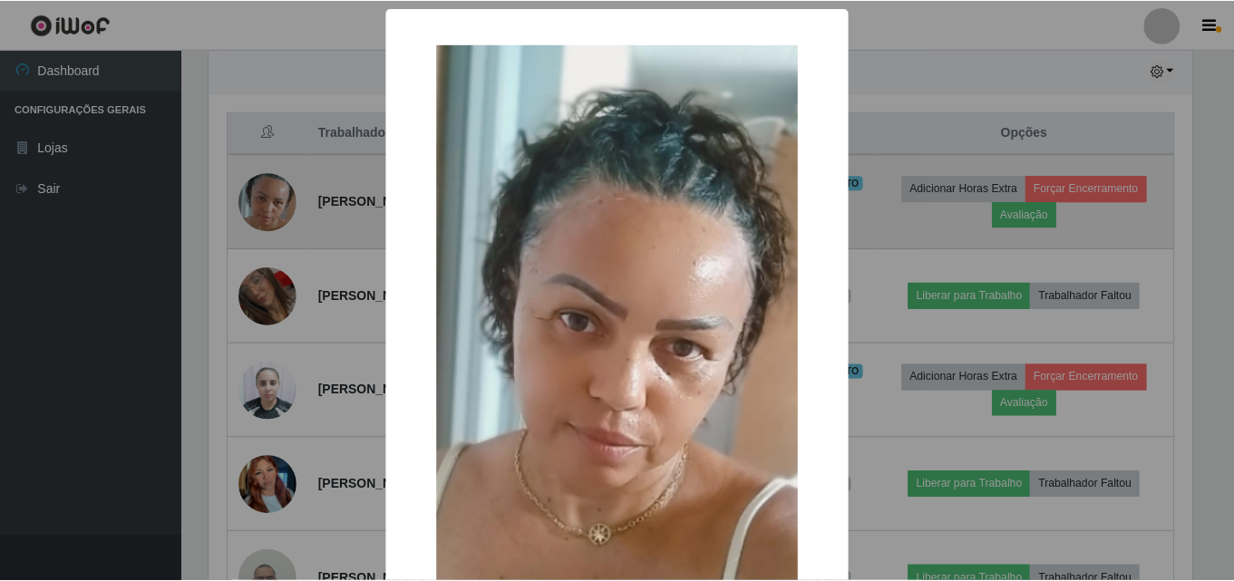
scroll to position [376, 987]
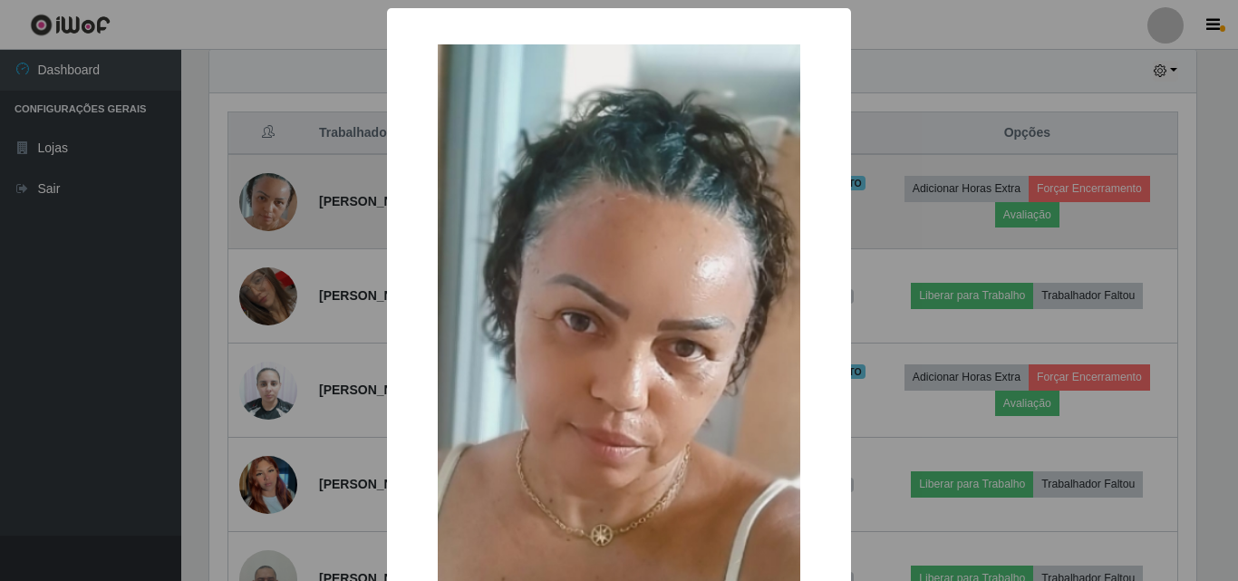
click at [263, 182] on div "× OK Cancel" at bounding box center [619, 290] width 1238 height 581
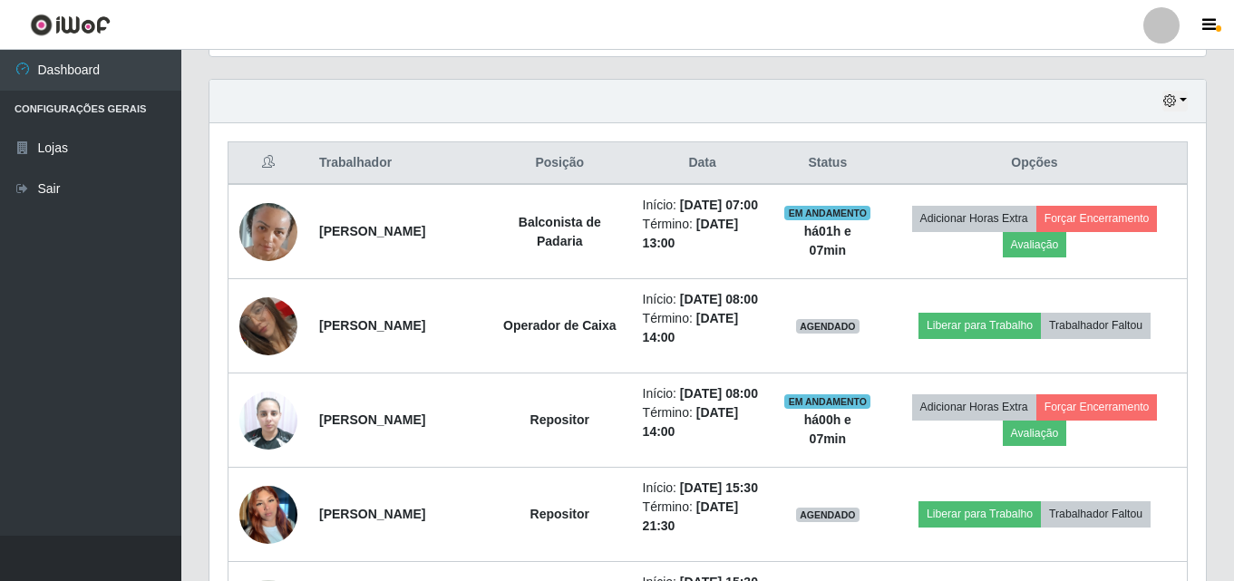
scroll to position [549, 0]
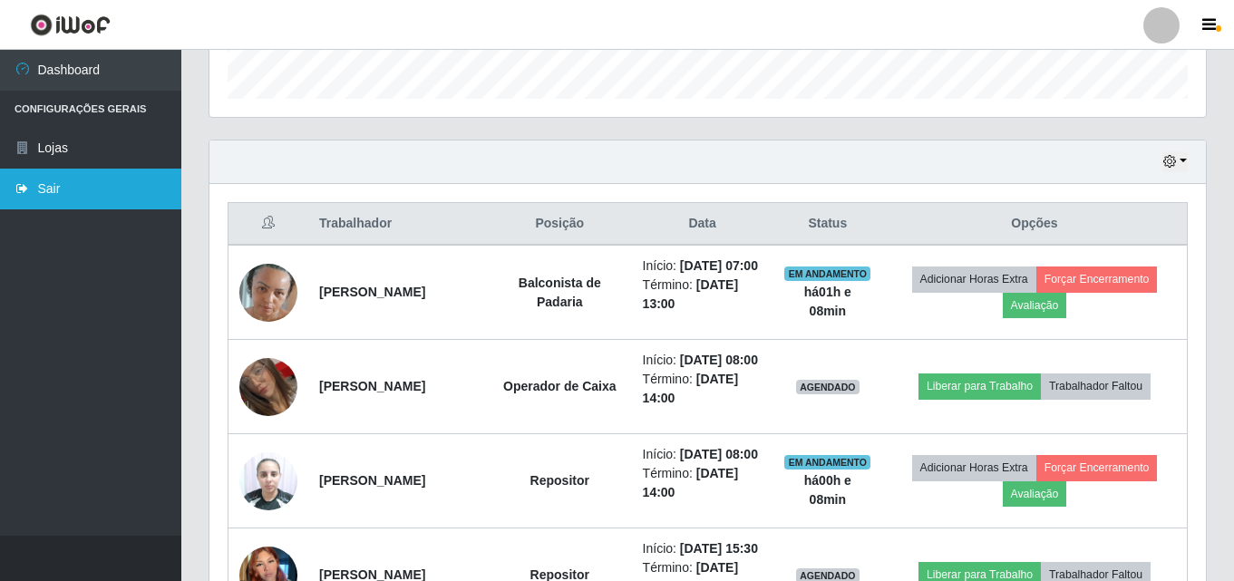
click at [85, 205] on link "Sair" at bounding box center [90, 189] width 181 height 41
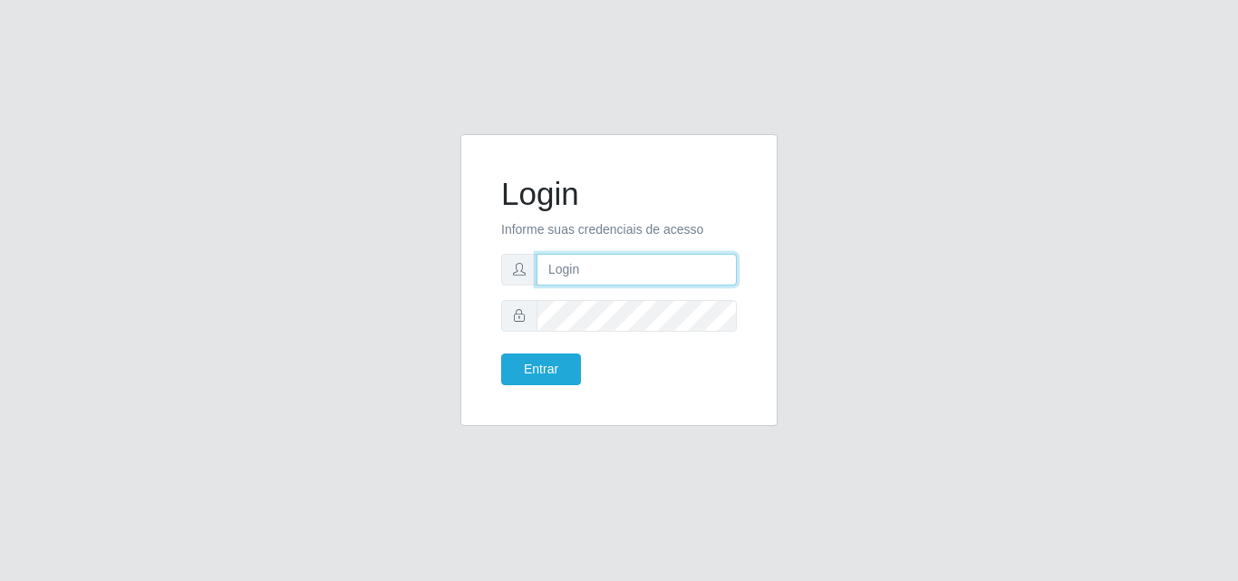
click at [615, 267] on input "text" at bounding box center [637, 270] width 200 height 32
type input "ana@saullus"
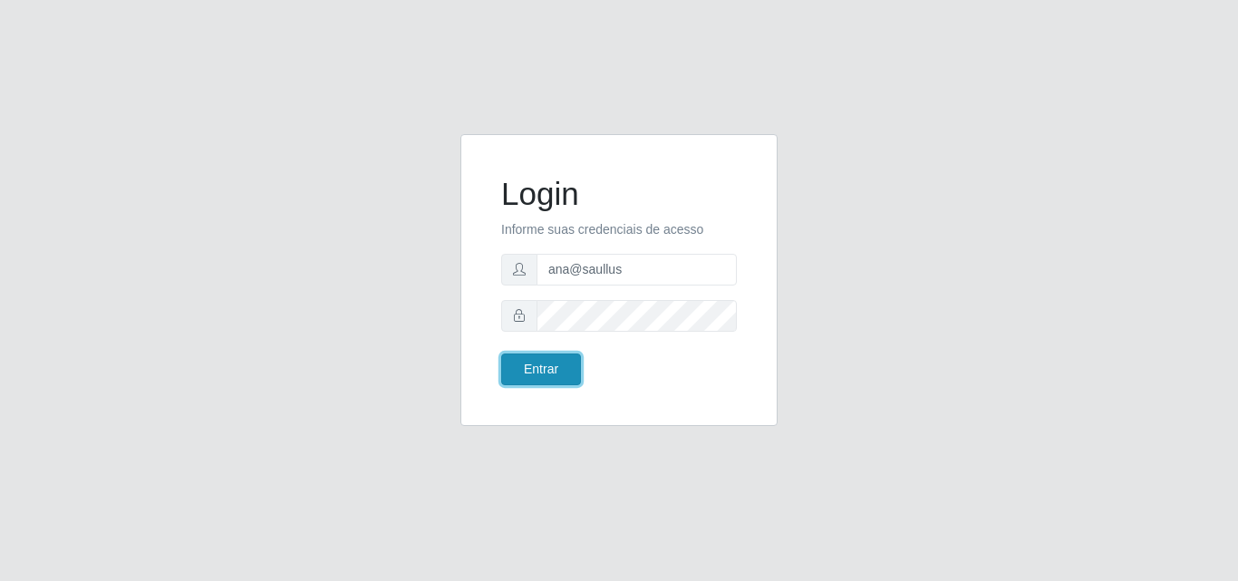
click at [558, 370] on button "Entrar" at bounding box center [541, 370] width 80 height 32
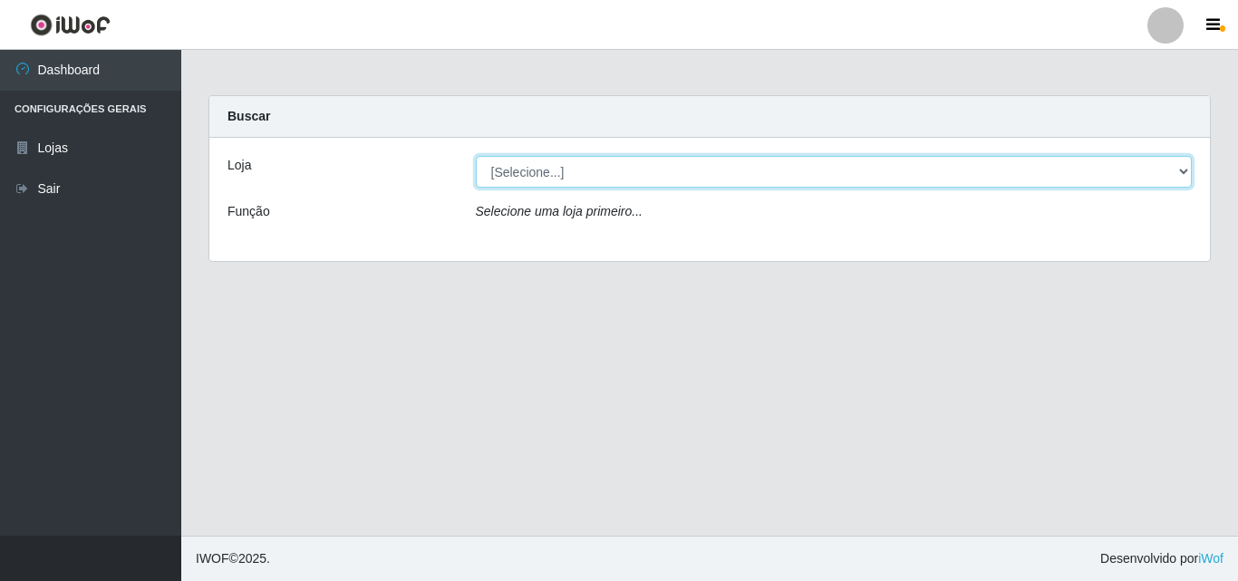
click at [1189, 173] on select "[Selecione...] Saullus Supermercados" at bounding box center [834, 172] width 717 height 32
select select "423"
click at [476, 156] on select "[Selecione...] Saullus Supermercados" at bounding box center [834, 172] width 717 height 32
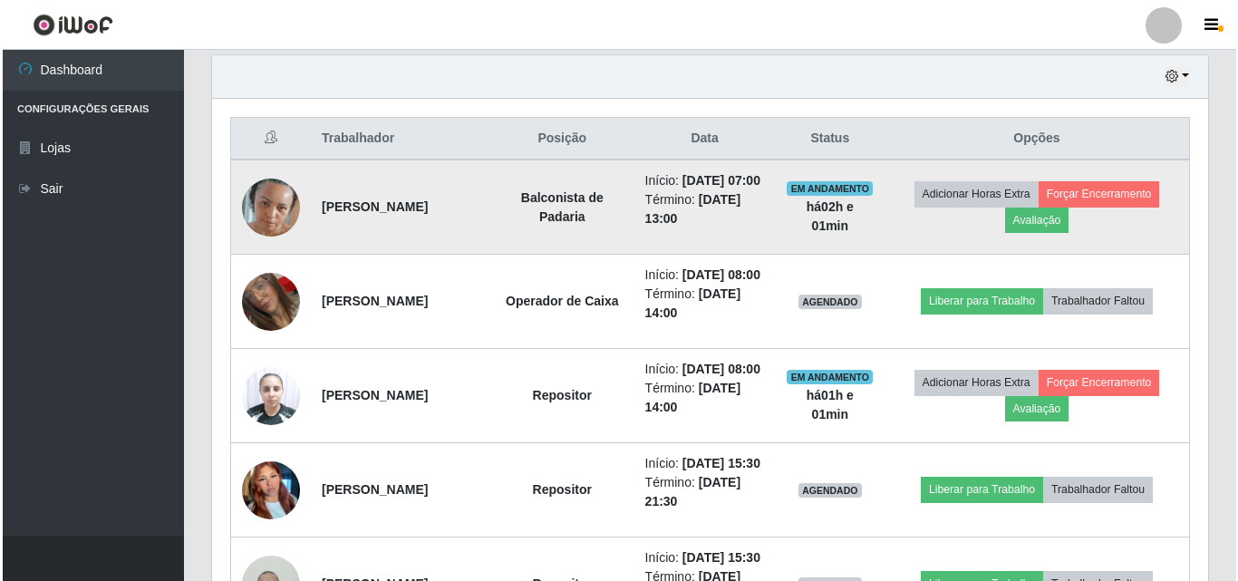
scroll to position [725, 0]
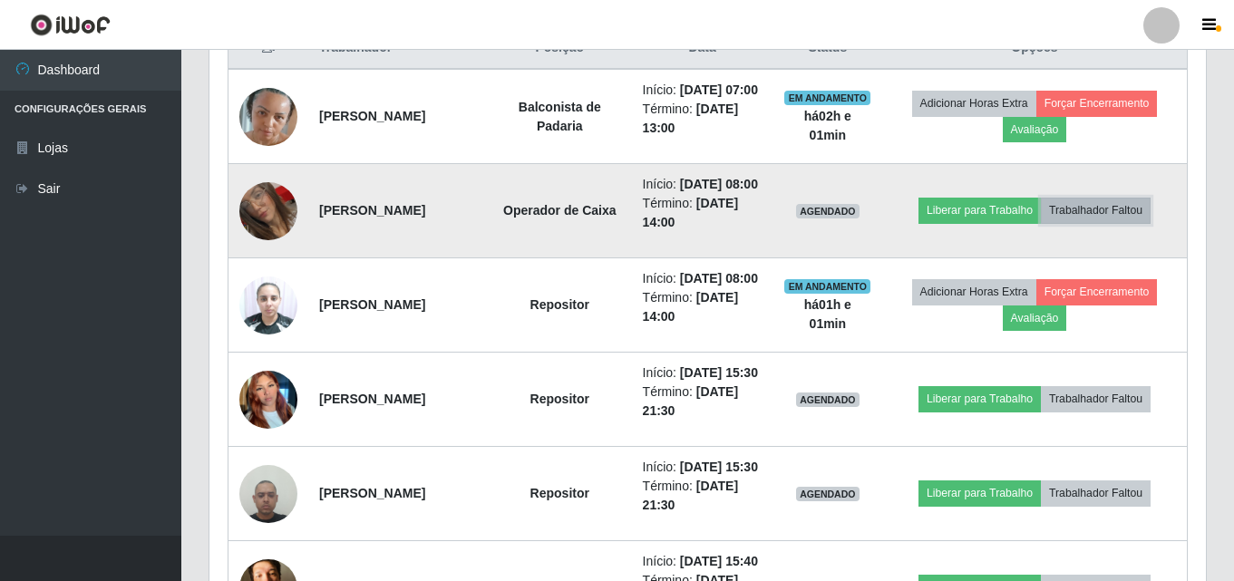
click at [1105, 223] on button "Trabalhador Faltou" at bounding box center [1096, 210] width 110 height 25
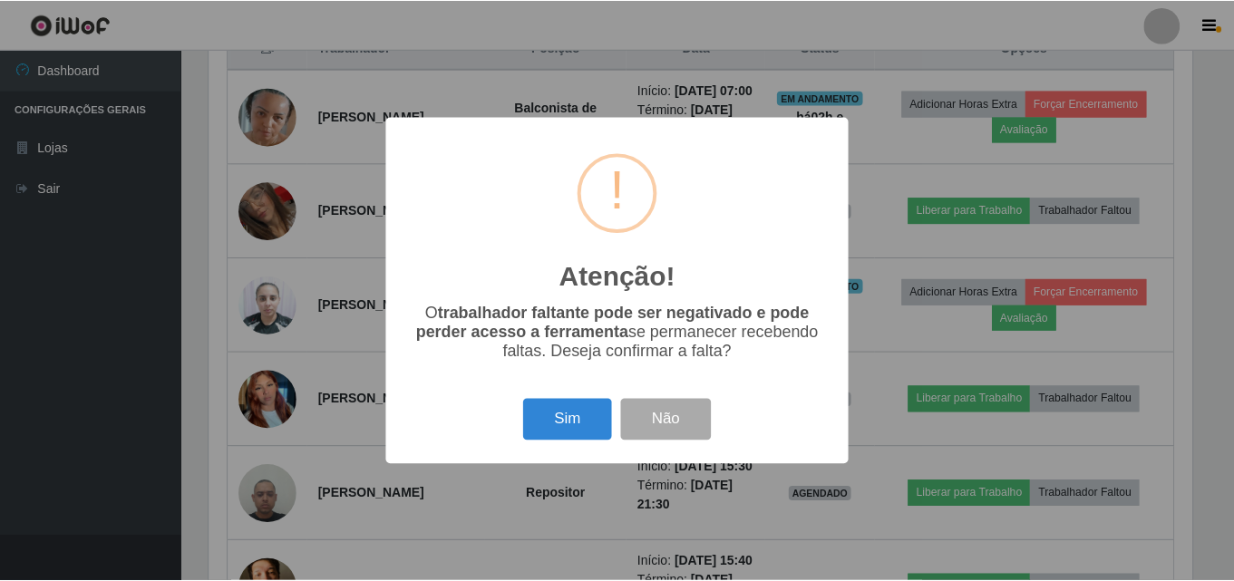
scroll to position [376, 987]
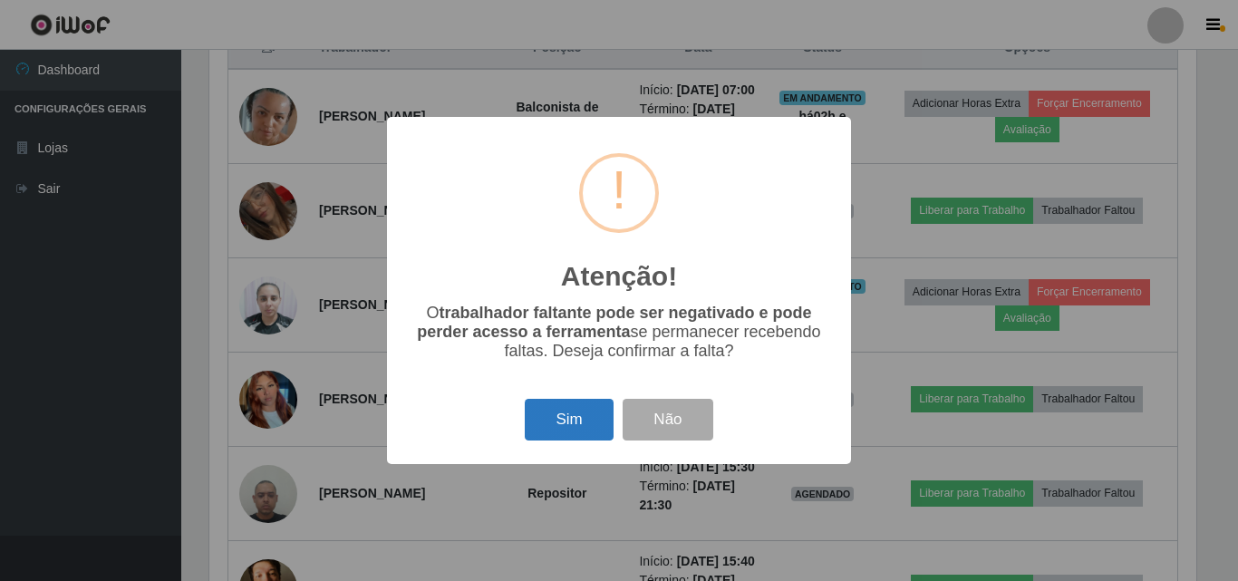
click at [568, 440] on button "Sim" at bounding box center [569, 420] width 88 height 43
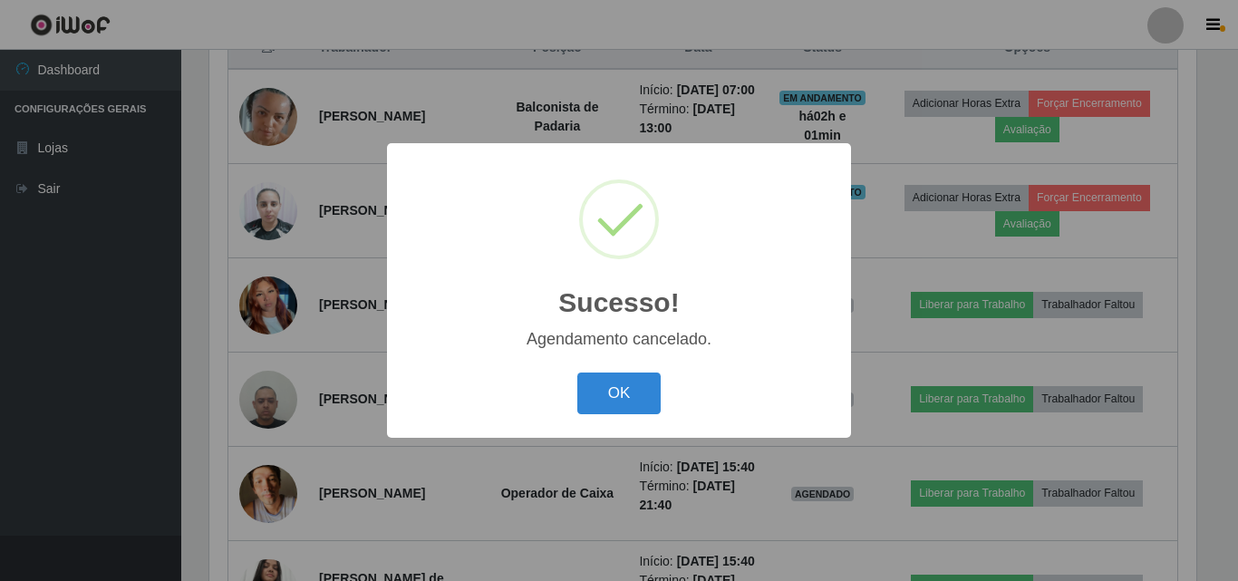
click at [662, 394] on div "OK Cancel" at bounding box center [619, 393] width 428 height 52
click at [627, 403] on button "OK" at bounding box center [620, 394] width 84 height 43
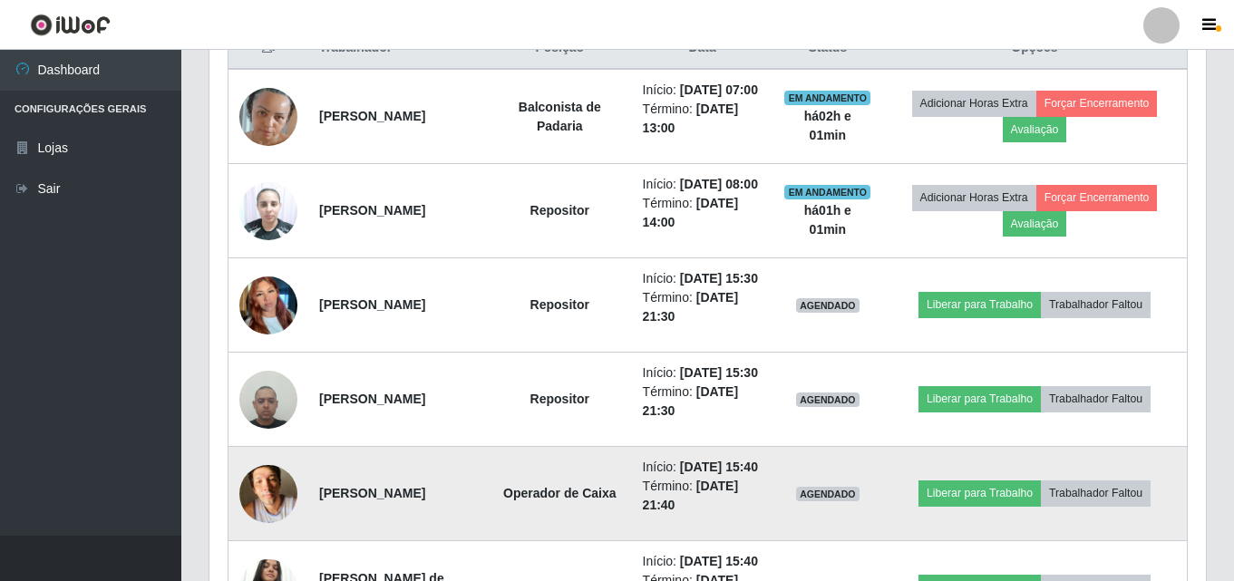
scroll to position [376, 996]
